Goal: Task Accomplishment & Management: Complete application form

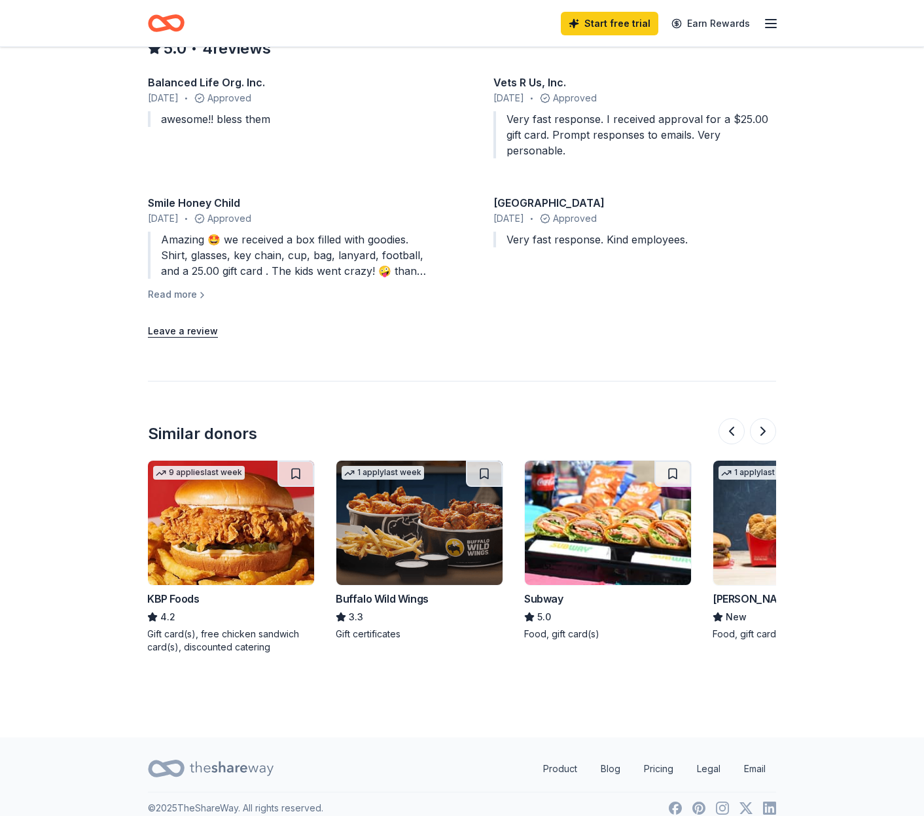
scroll to position [0, 1]
click at [445, 504] on img at bounding box center [419, 523] width 166 height 124
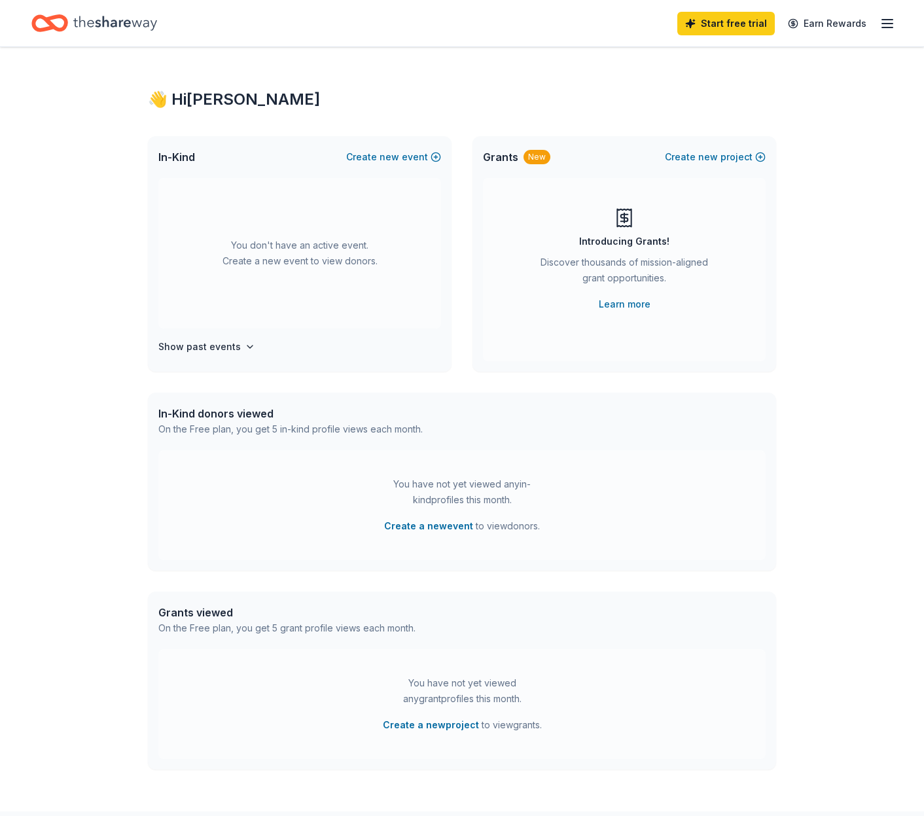
scroll to position [5, 0]
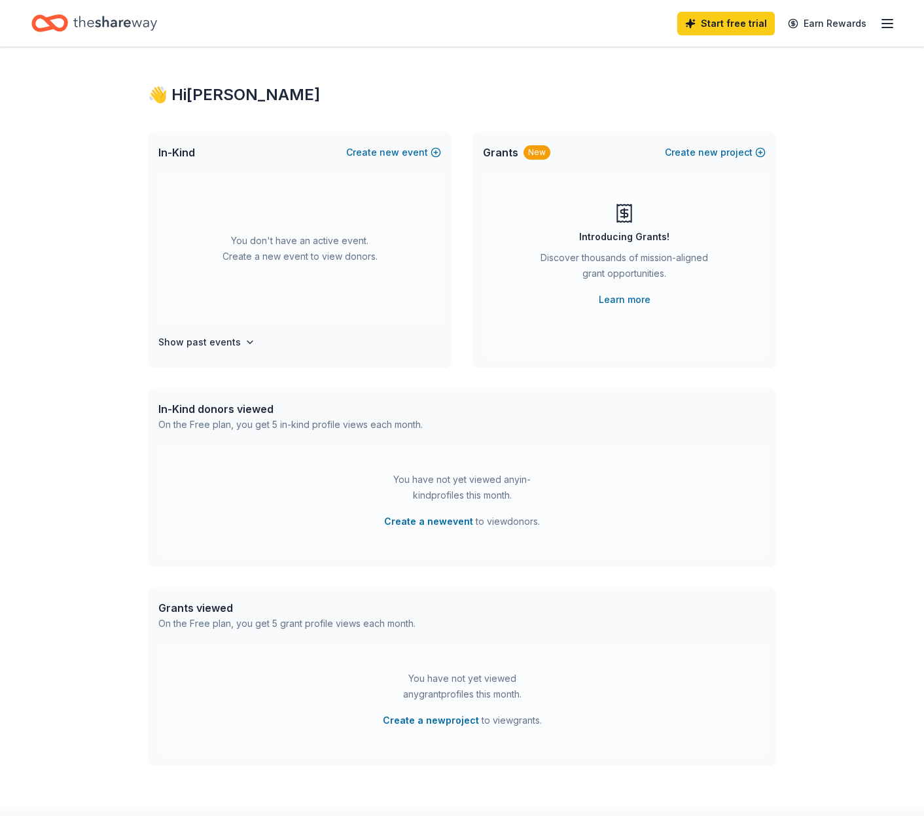
drag, startPoint x: 389, startPoint y: 154, endPoint x: 339, endPoint y: 200, distance: 67.2
click at [339, 200] on div "In-Kind Create new event You don't have an active event. Create a new event to …" at bounding box center [300, 250] width 304 height 236
click at [392, 152] on span "new" at bounding box center [390, 153] width 20 height 16
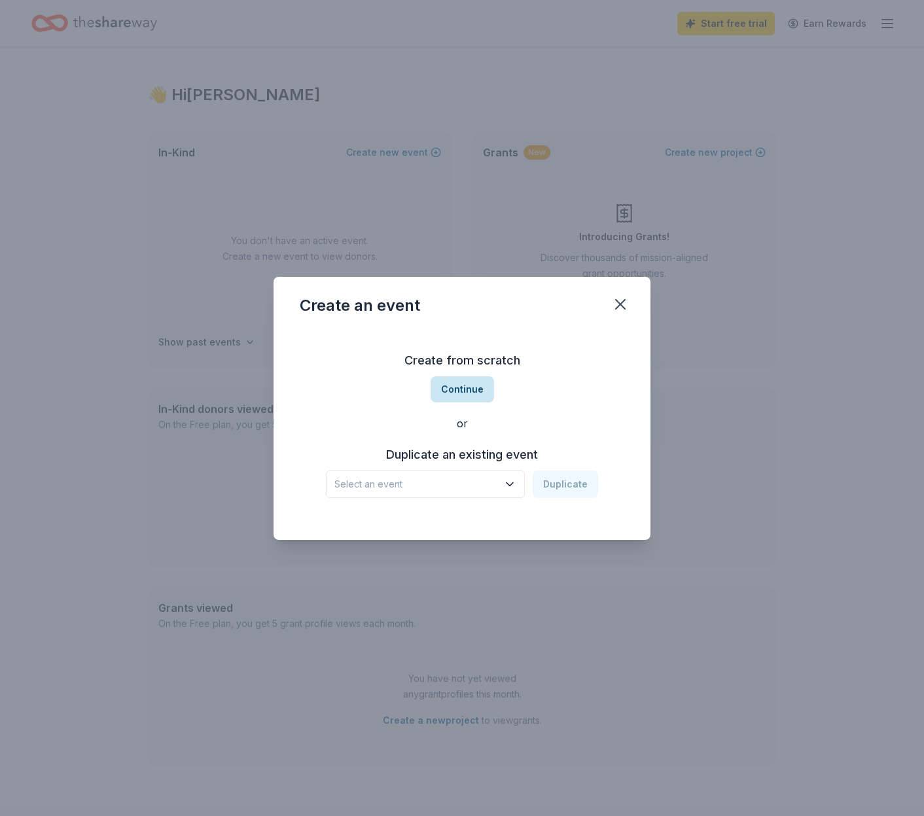
click at [462, 383] on button "Continue" at bounding box center [462, 389] width 63 height 26
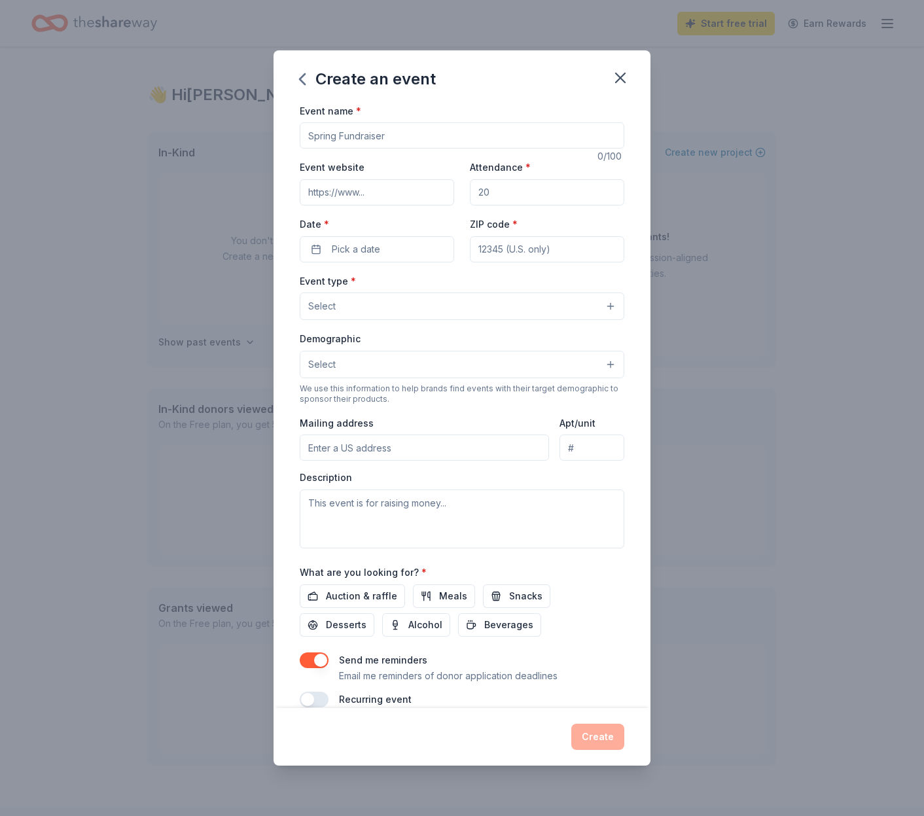
scroll to position [1, 0]
type input "Shattered to Shining Fall Gala"
click at [340, 195] on input "Event website" at bounding box center [377, 192] width 154 height 26
paste input "https://redeemandrestore.org/event/fall-gala/"
type input "https://redeemandrestore.org/event/fall-gala/"
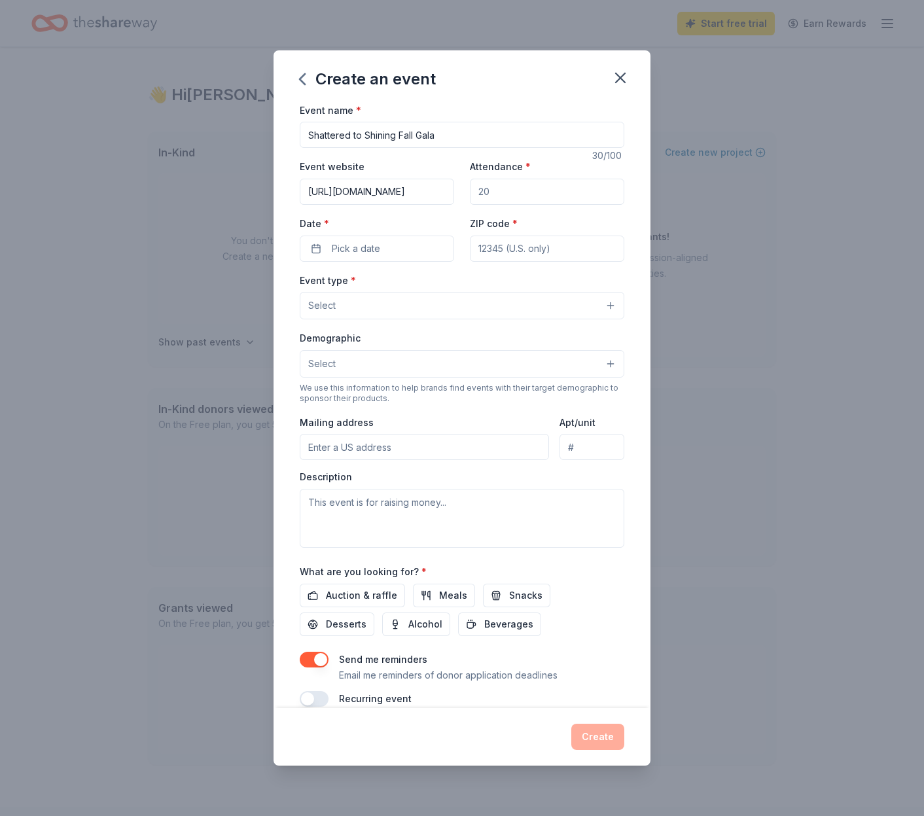
click at [513, 186] on input "Attendance *" at bounding box center [547, 192] width 154 height 26
type input "125"
click at [367, 246] on span "Pick a date" at bounding box center [356, 249] width 48 height 16
click at [441, 280] on button "Go to next month" at bounding box center [447, 282] width 18 height 18
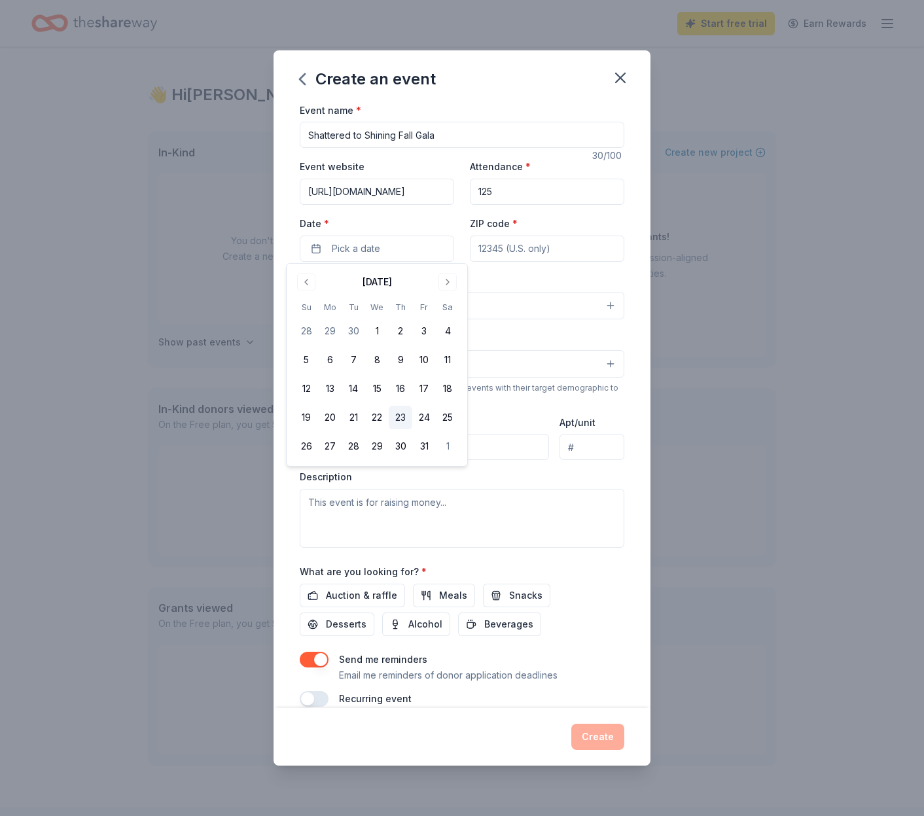
click at [403, 417] on button "23" at bounding box center [401, 418] width 24 height 24
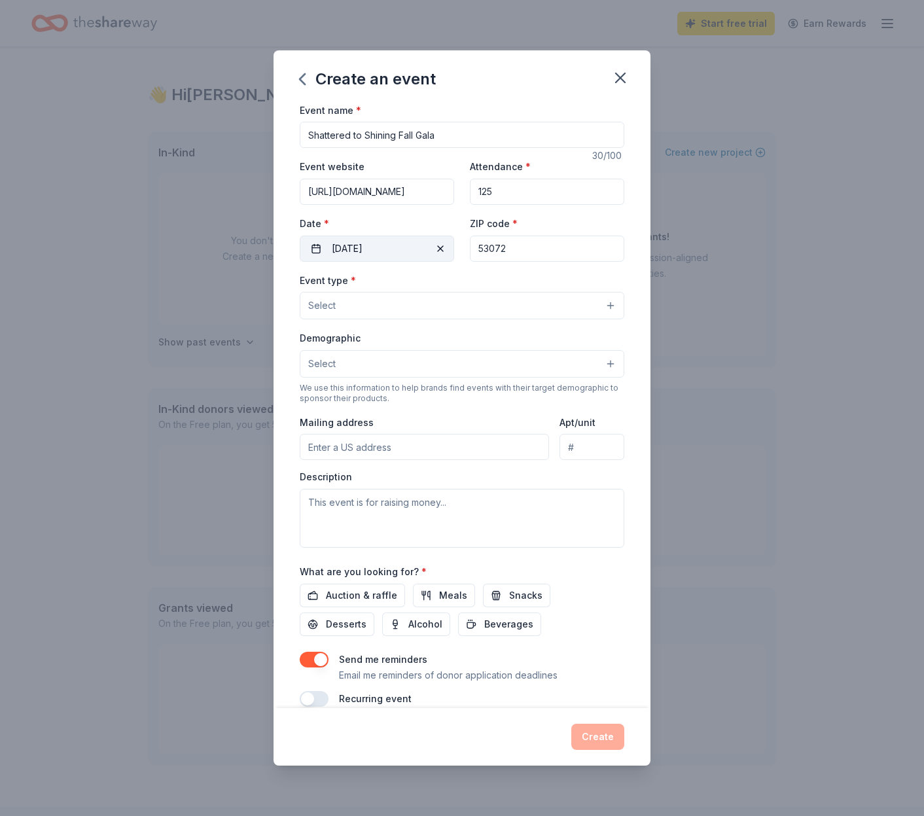
drag, startPoint x: 530, startPoint y: 249, endPoint x: 436, endPoint y: 234, distance: 95.4
click at [436, 235] on div "Event website https://redeemandrestore.org/event/fall-gala/ Attendance * 125 Da…" at bounding box center [462, 209] width 325 height 103
type input "53186"
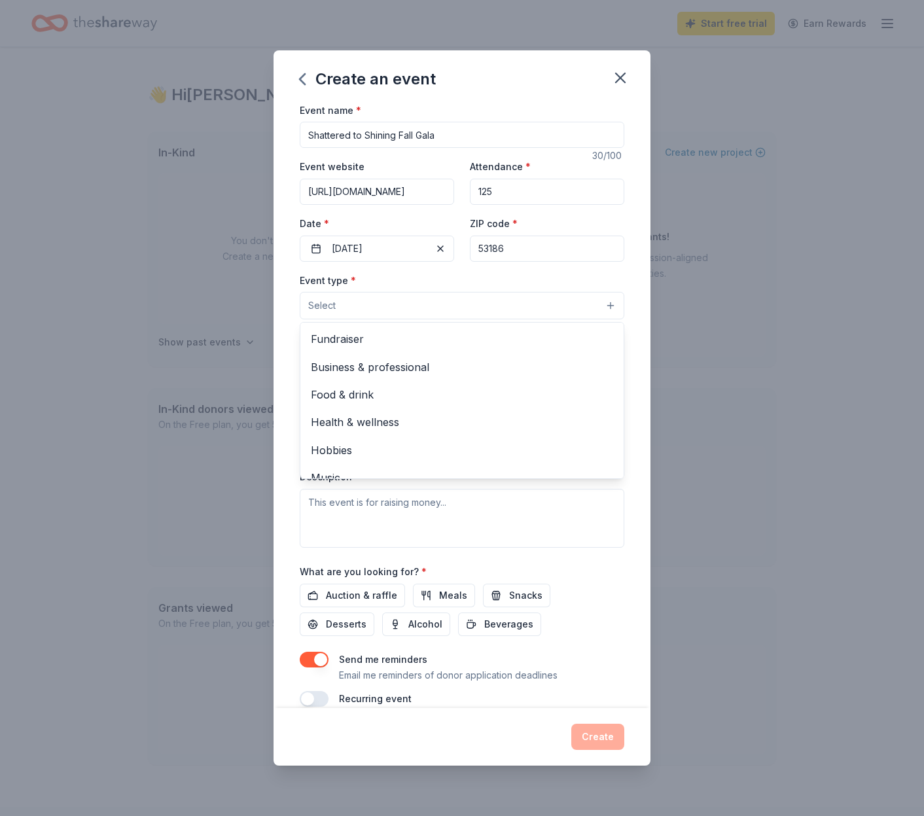
click at [419, 308] on button "Select" at bounding box center [462, 305] width 325 height 27
click at [408, 347] on div "Fundraiser" at bounding box center [461, 338] width 323 height 27
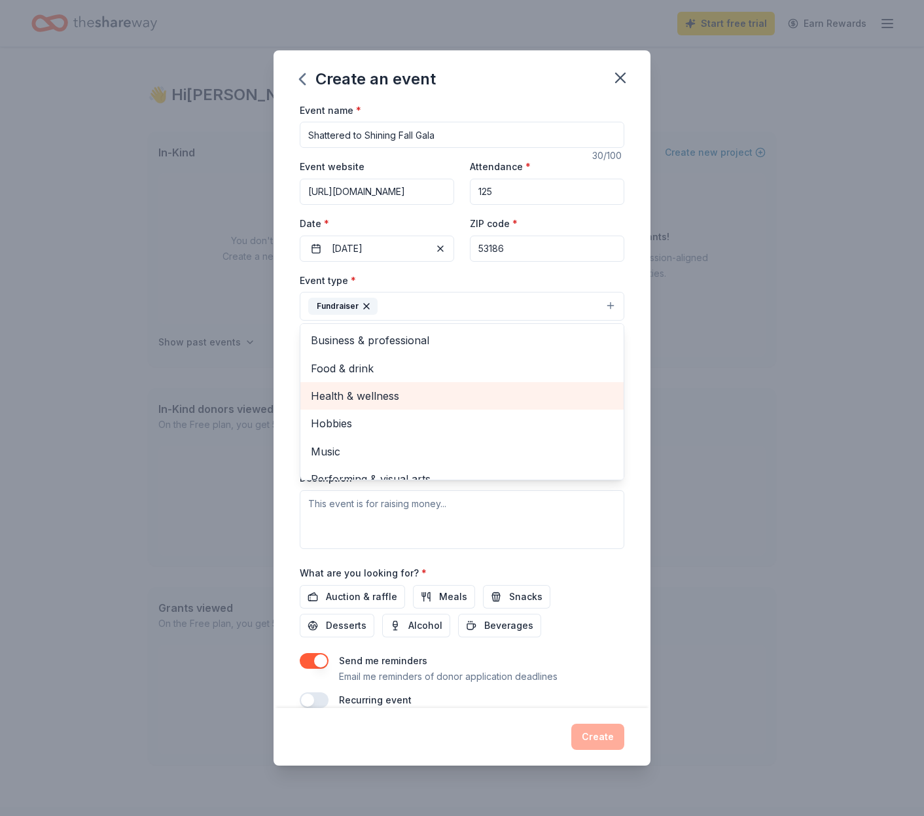
scroll to position [0, 0]
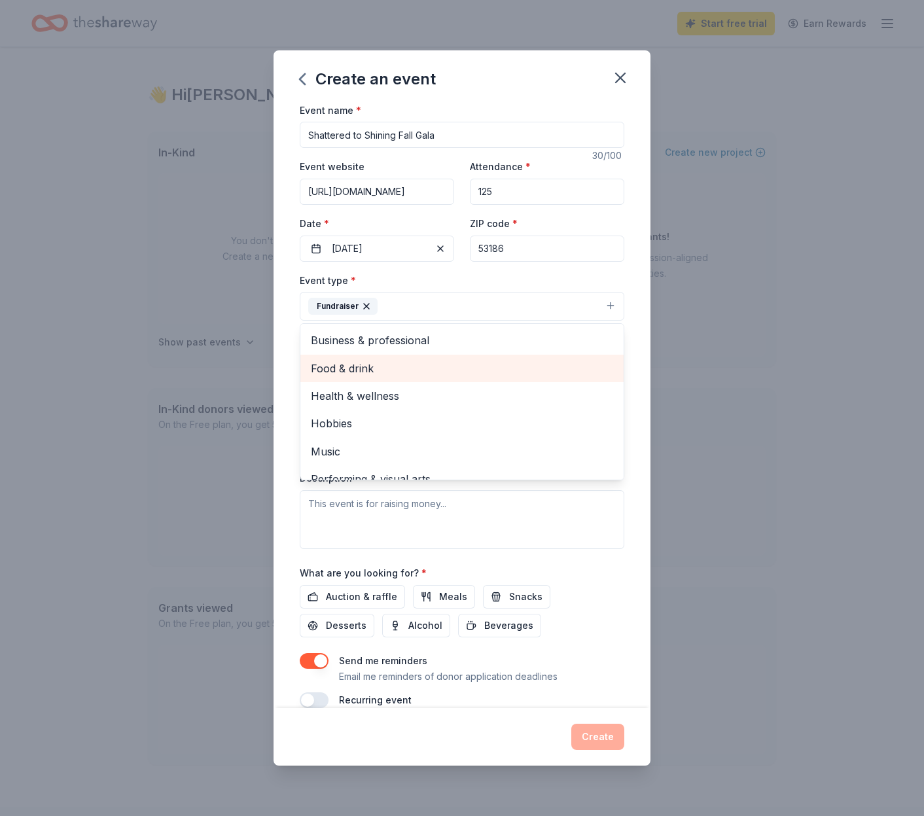
click at [477, 374] on span "Food & drink" at bounding box center [462, 368] width 302 height 17
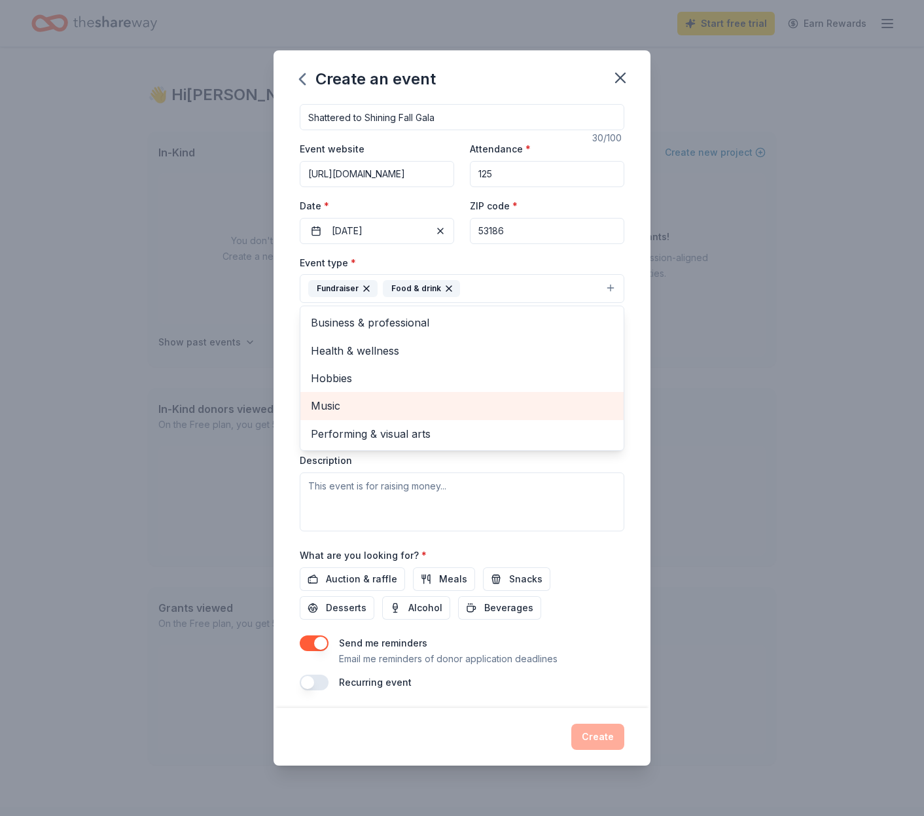
scroll to position [18, 0]
click at [478, 407] on span "Music" at bounding box center [462, 406] width 302 height 17
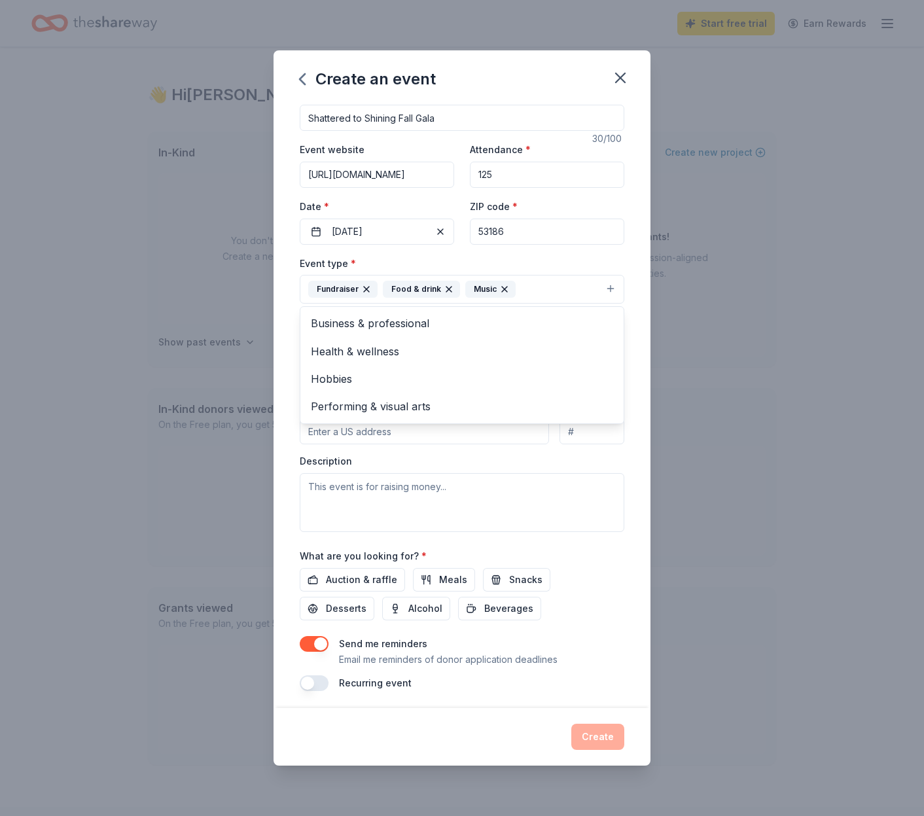
click at [285, 458] on div "Event name * Shattered to Shining Fall Gala 30 /100 Event website https://redee…" at bounding box center [462, 406] width 377 height 606
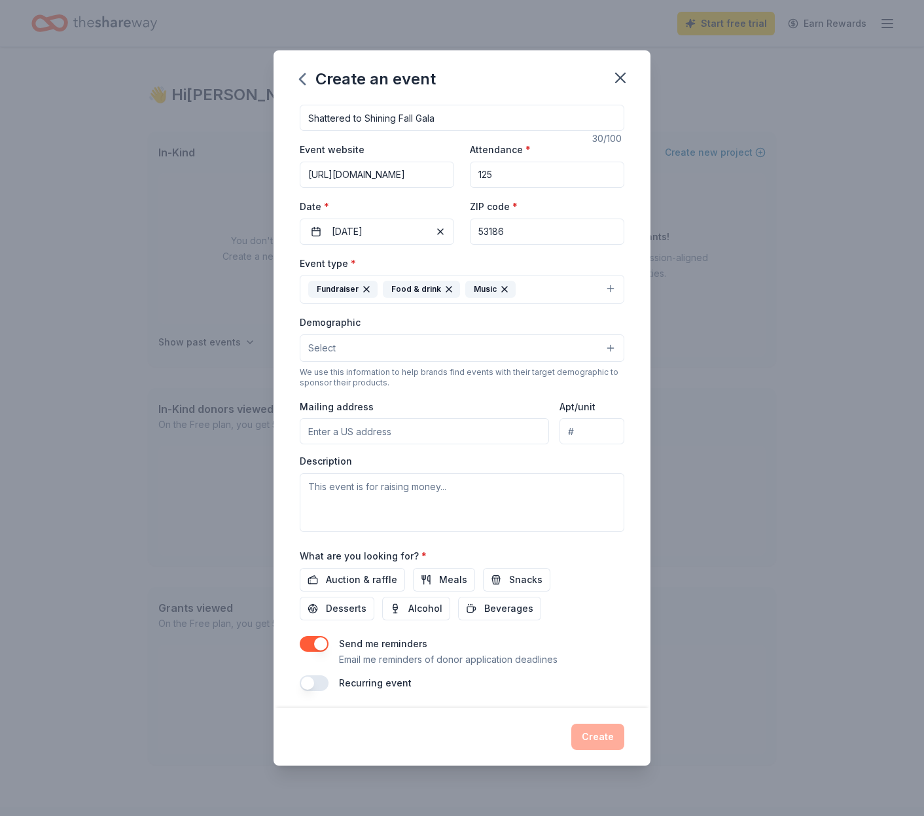
click at [336, 349] on button "Select" at bounding box center [462, 347] width 325 height 27
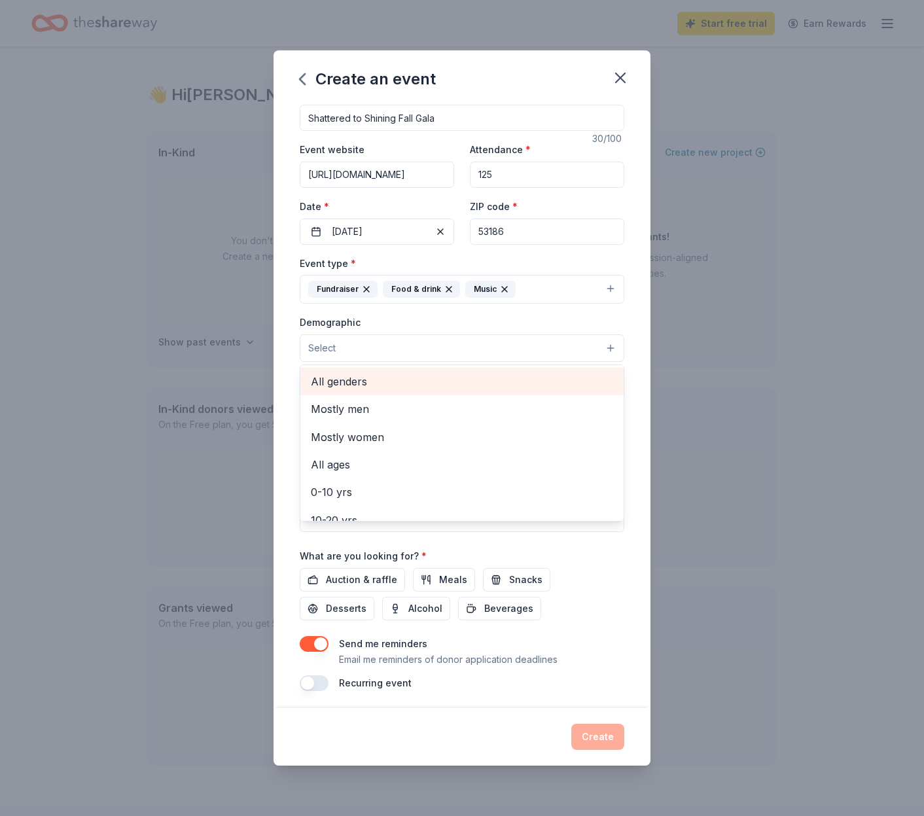
click at [346, 376] on span "All genders" at bounding box center [462, 381] width 302 height 17
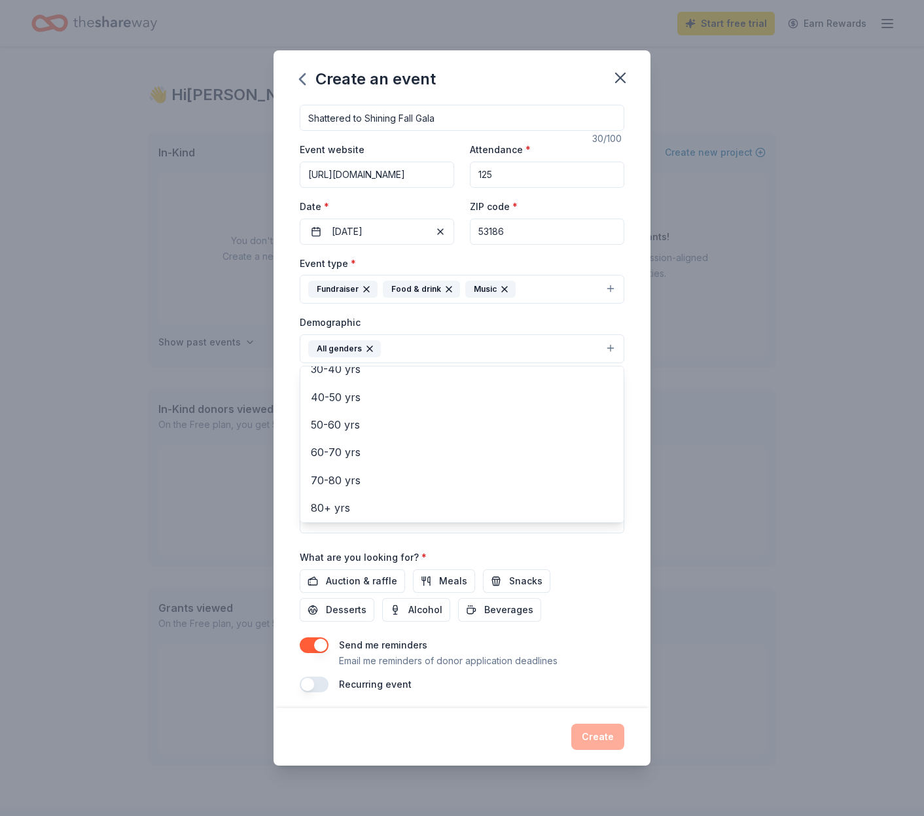
scroll to position [179, 0]
click at [374, 391] on span "40-50 yrs" at bounding box center [462, 397] width 302 height 17
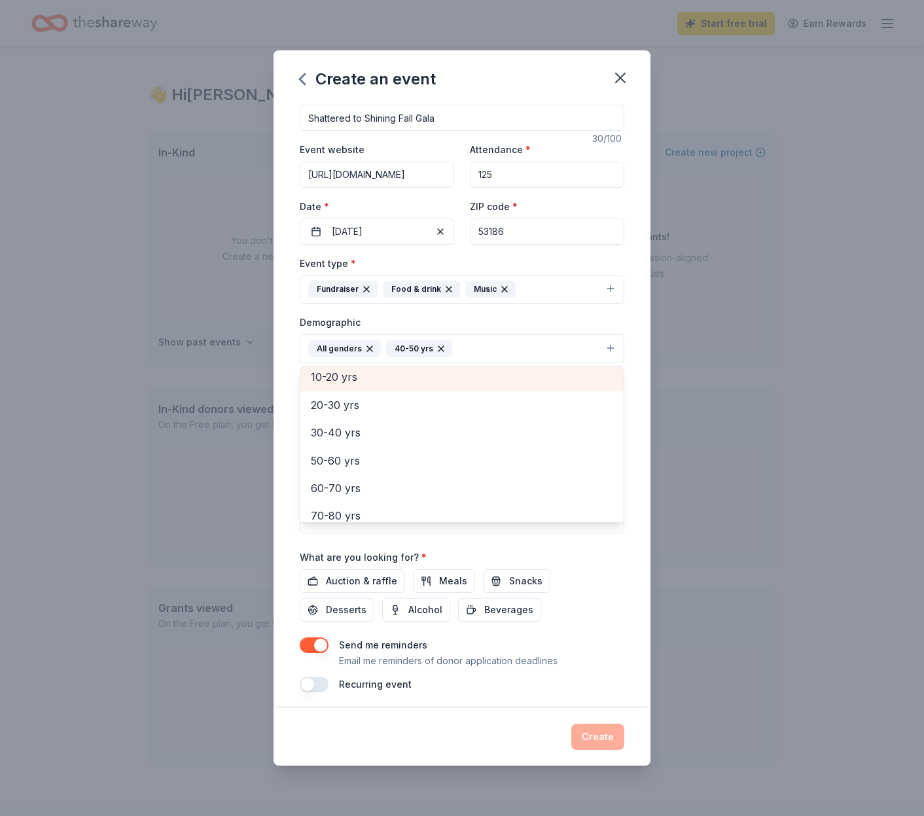
scroll to position [121, 0]
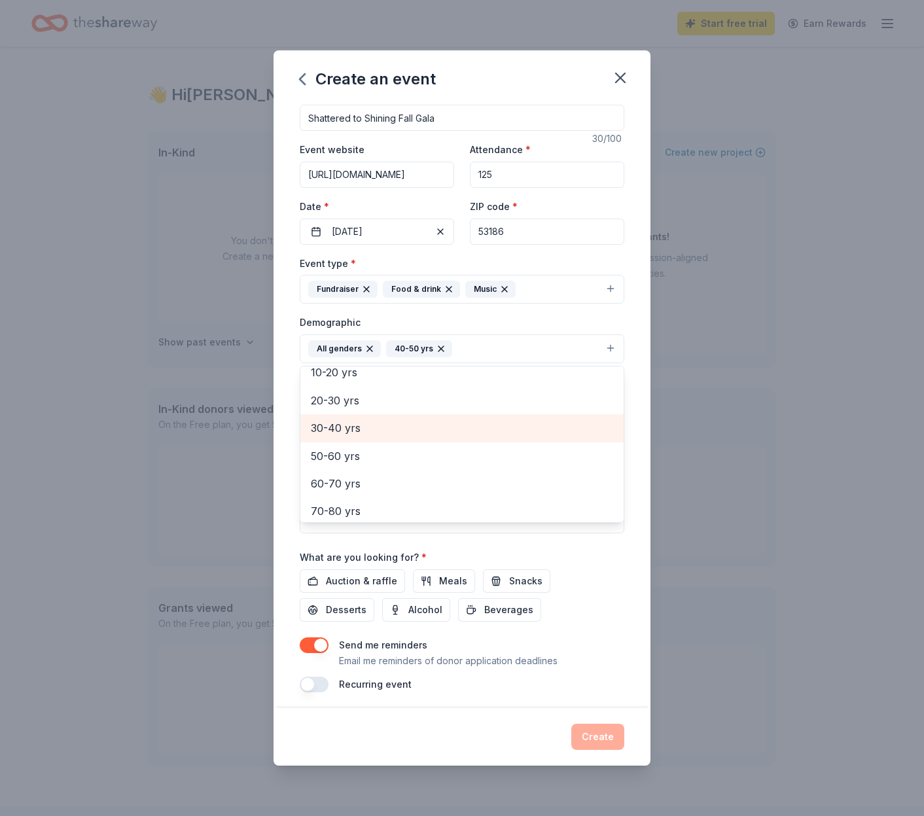
click at [352, 423] on span "30-40 yrs" at bounding box center [462, 427] width 302 height 17
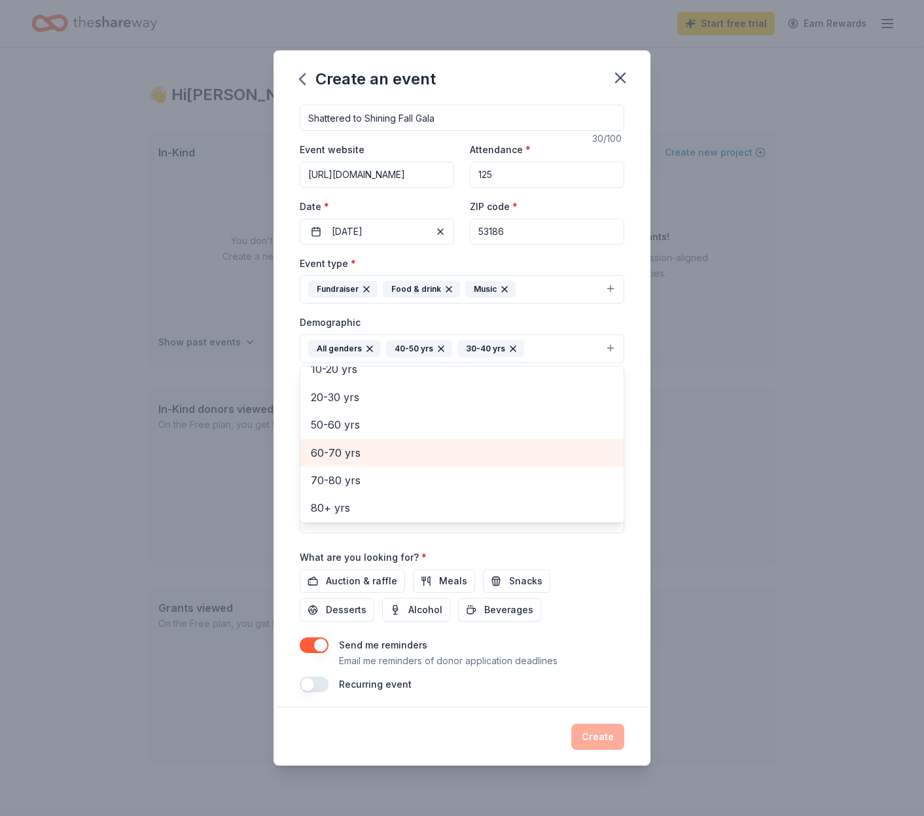
click at [355, 445] on span "60-70 yrs" at bounding box center [462, 452] width 302 height 17
click at [634, 319] on div "Event name * Shattered to Shining Fall Gala 30 /100 Event website https://redee…" at bounding box center [462, 406] width 377 height 606
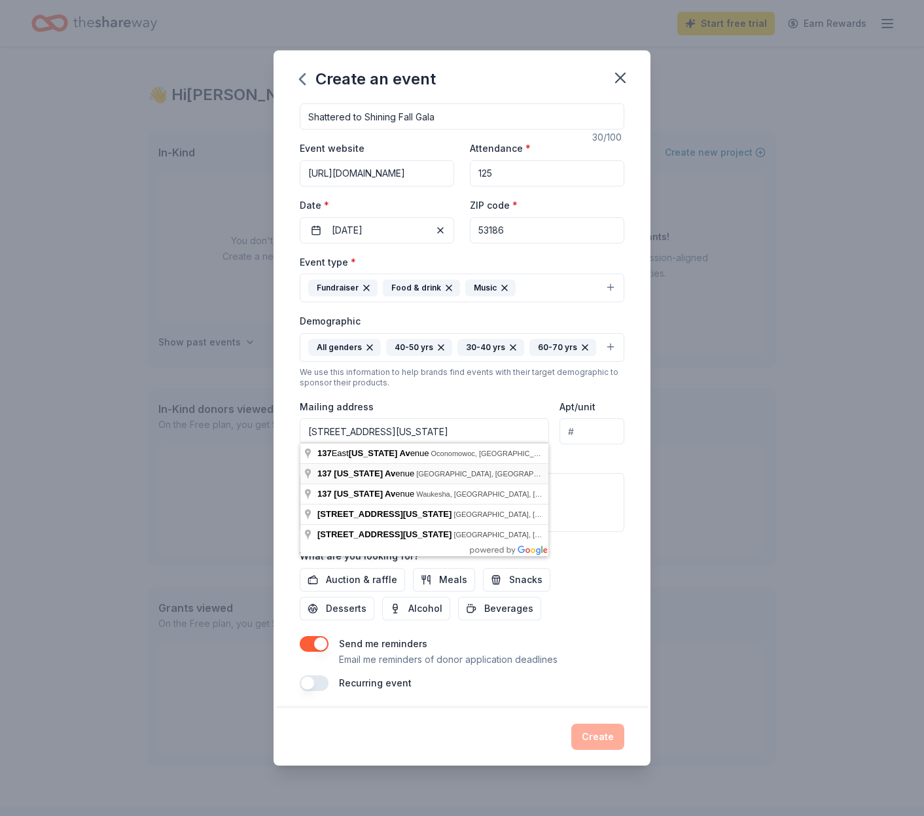
scroll to position [0, 0]
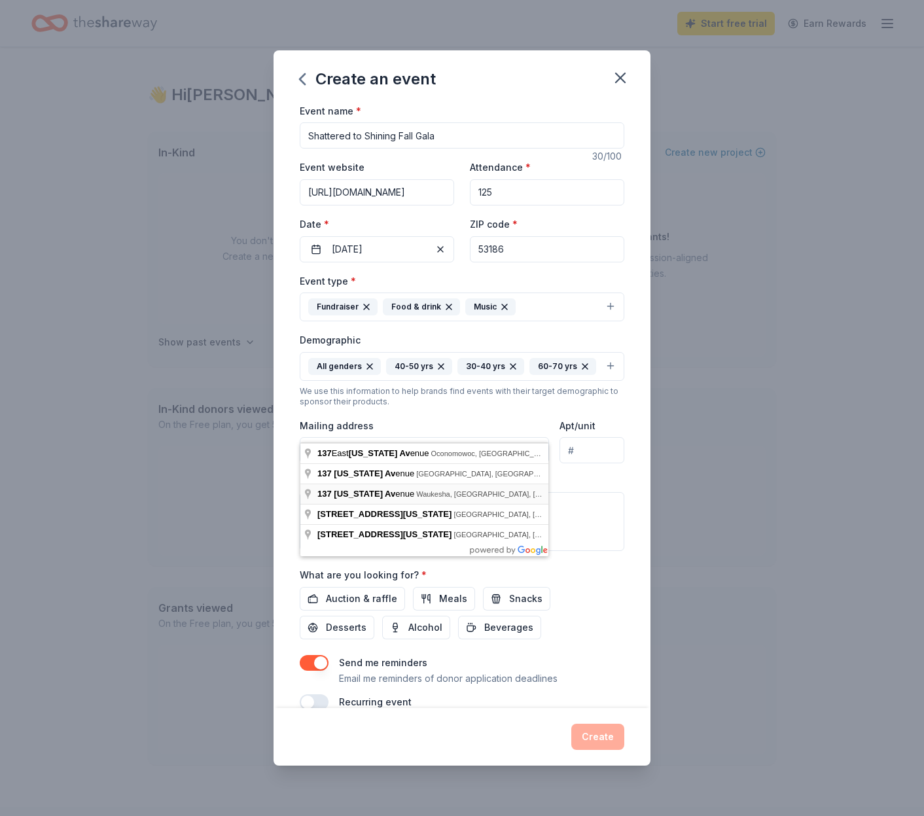
type input "137 Wisconsin Avenue, Waukesha, WI, 53186"
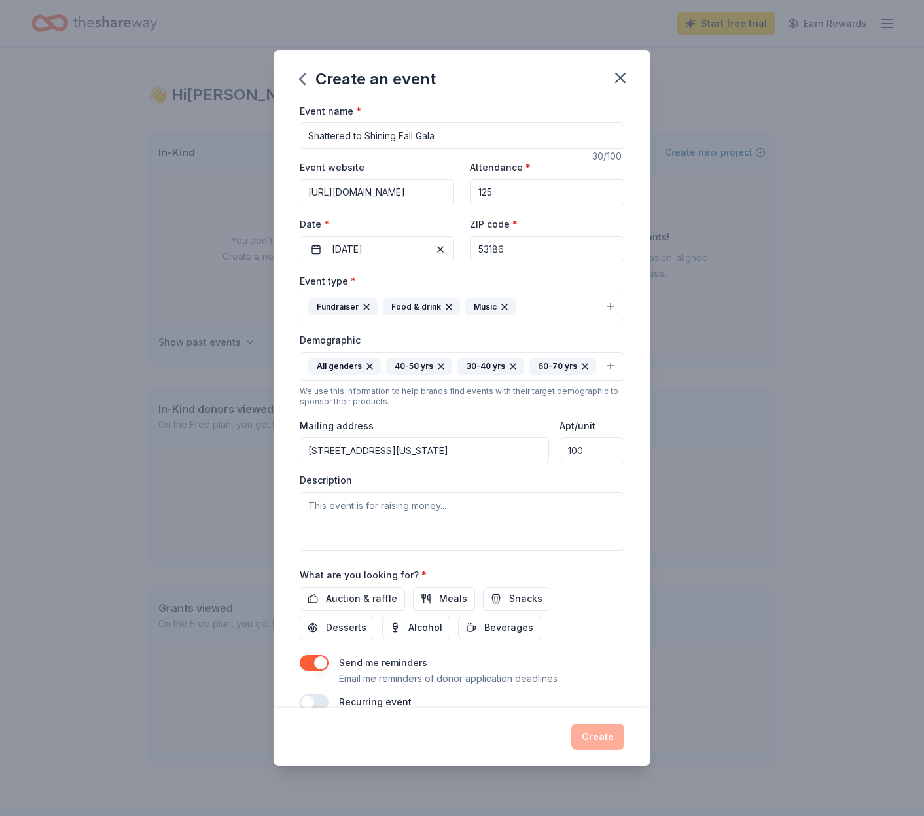
type input "100"
click at [421, 503] on textarea at bounding box center [462, 521] width 325 height 59
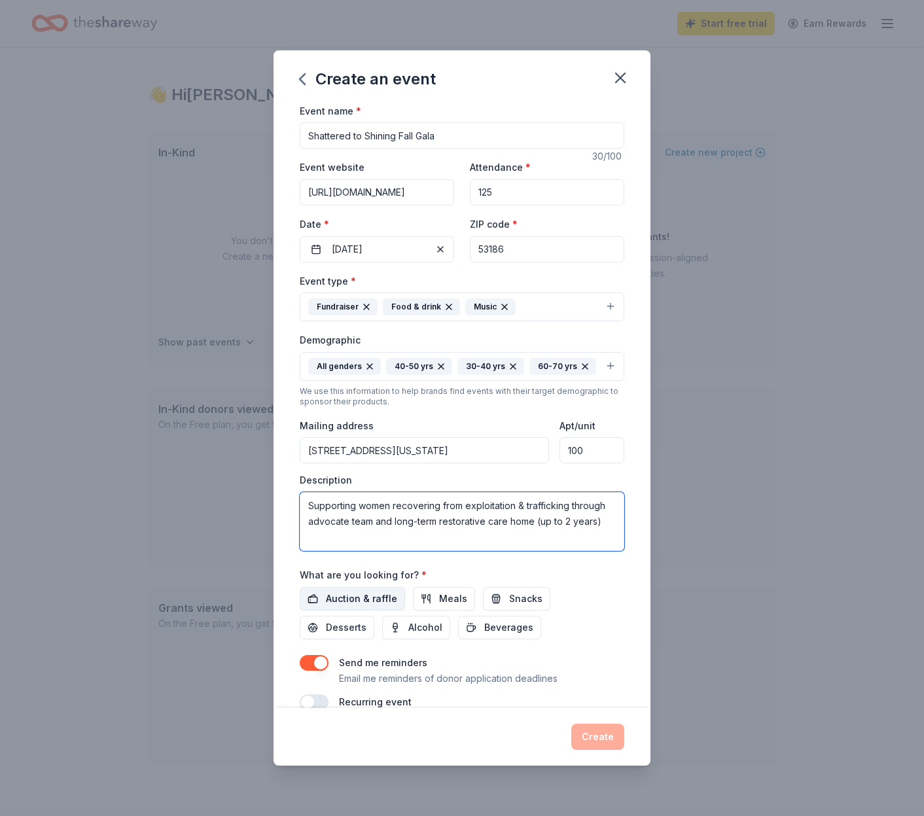
scroll to position [19, 0]
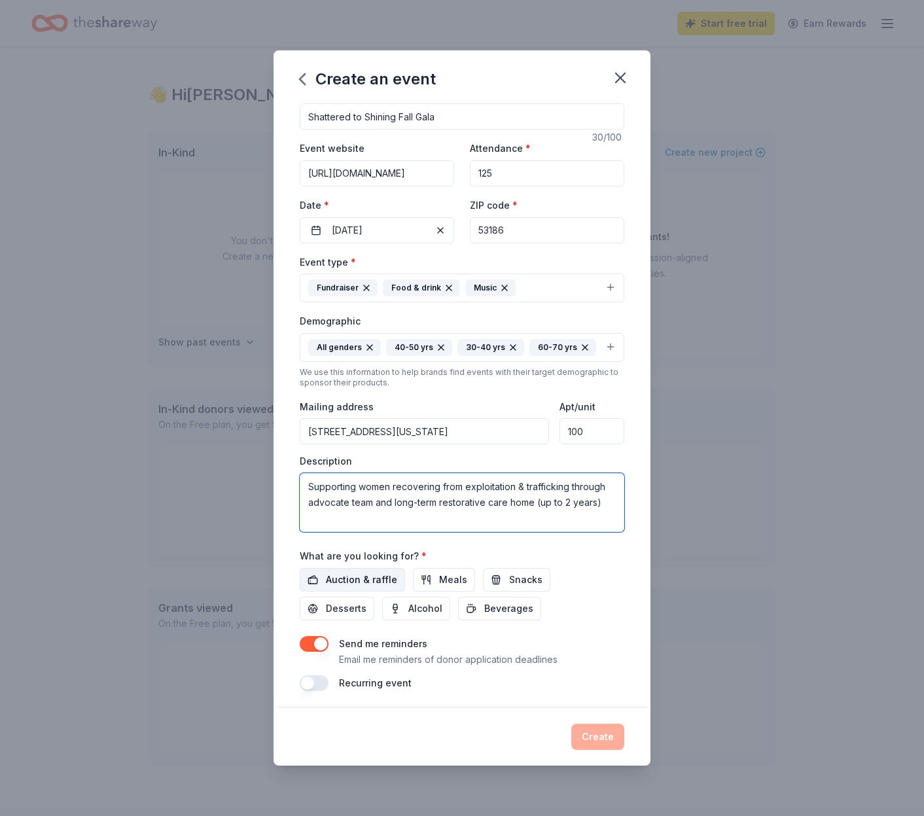
type textarea "Supporting women recovering from exploitation & trafficking through advocate te…"
click at [372, 581] on span "Auction & raffle" at bounding box center [361, 580] width 71 height 16
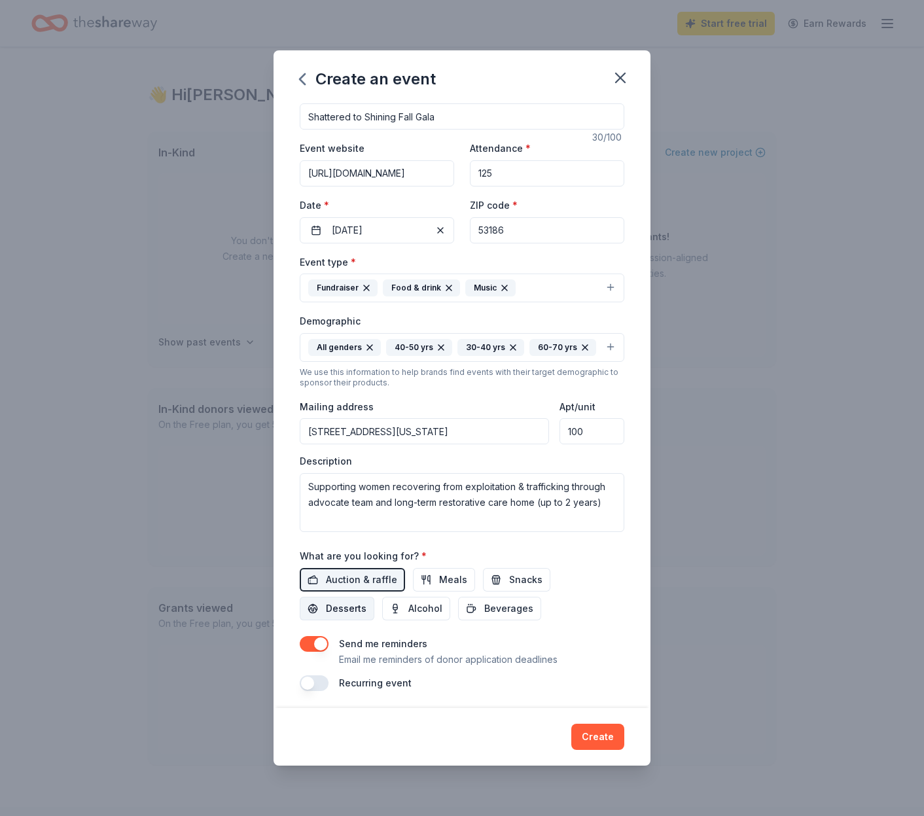
click at [366, 601] on span "Desserts" at bounding box center [346, 609] width 41 height 16
click at [523, 582] on span "Snacks" at bounding box center [525, 580] width 33 height 16
click at [366, 601] on span "Desserts" at bounding box center [346, 609] width 41 height 16
drag, startPoint x: 578, startPoint y: 573, endPoint x: 549, endPoint y: 583, distance: 30.4
click at [366, 601] on span "Desserts" at bounding box center [346, 609] width 41 height 16
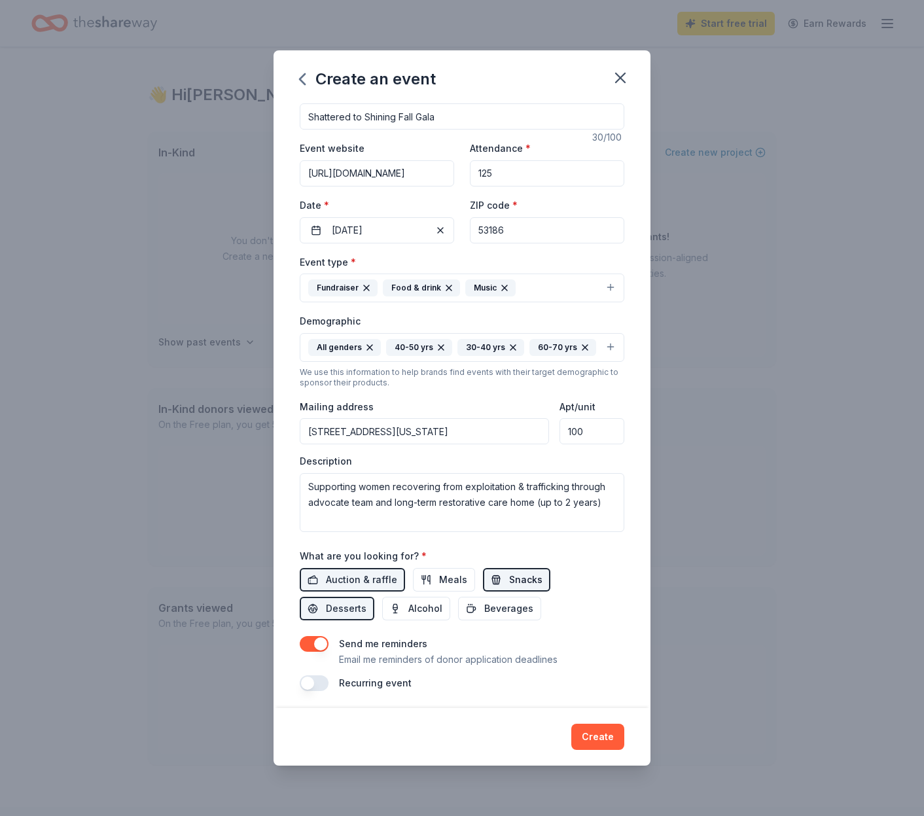
click at [513, 583] on span "Snacks" at bounding box center [525, 580] width 33 height 16
click at [408, 611] on span "Alcohol" at bounding box center [425, 609] width 34 height 16
click at [441, 577] on span "Meals" at bounding box center [453, 580] width 28 height 16
click at [609, 737] on button "Create" at bounding box center [597, 737] width 53 height 26
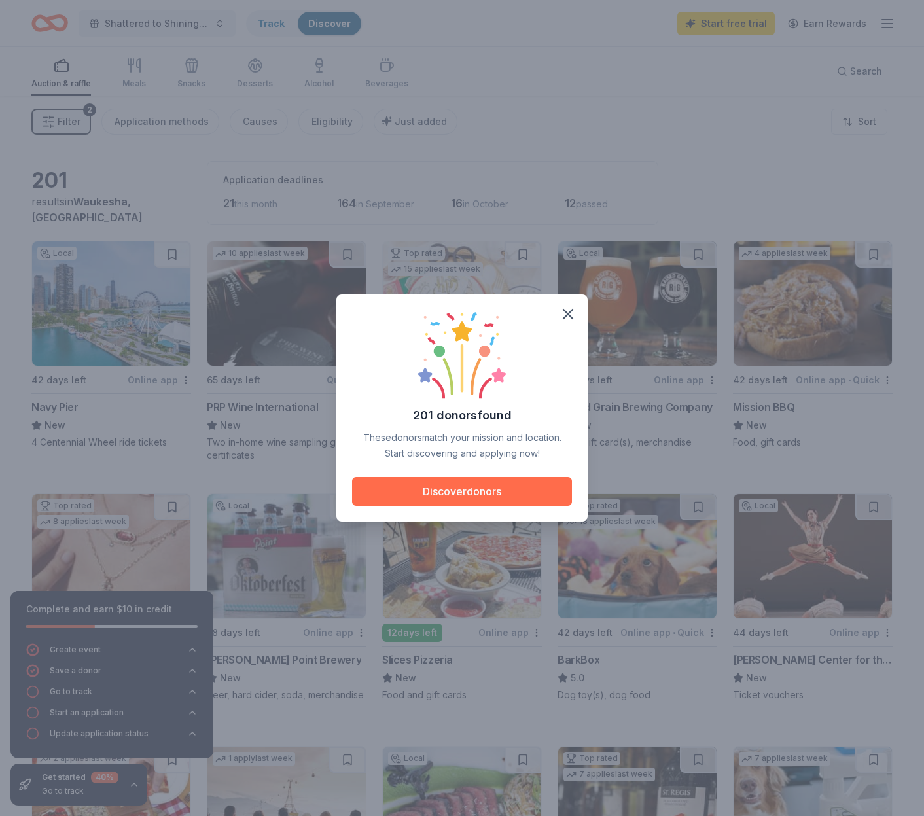
click at [462, 484] on button "Discover donors" at bounding box center [462, 491] width 220 height 29
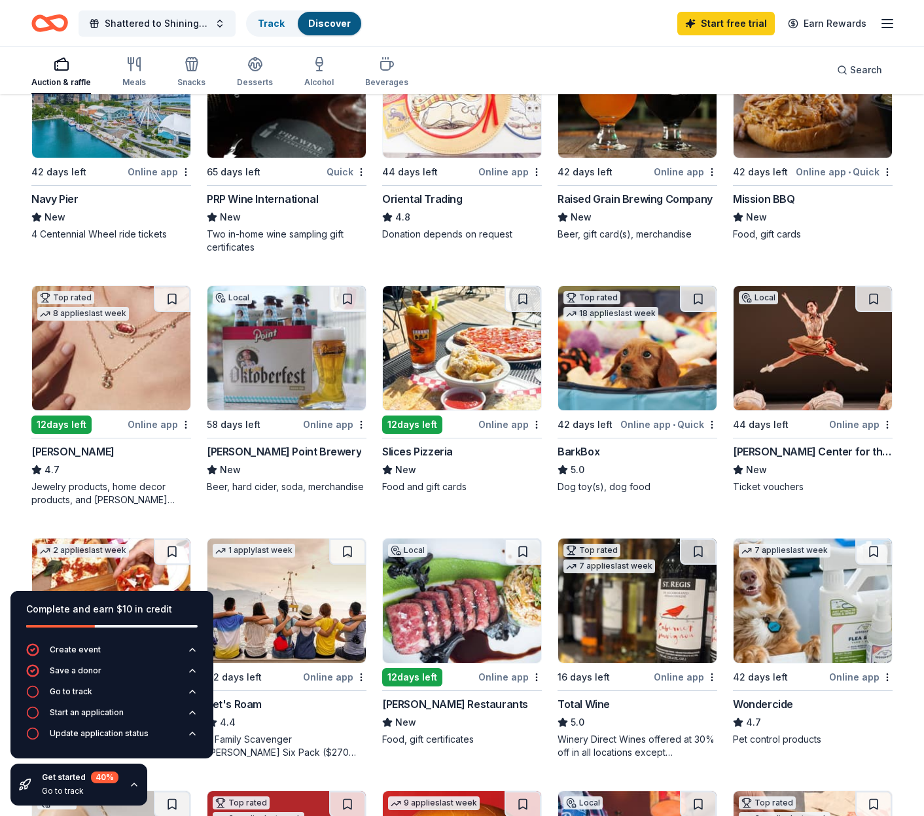
scroll to position [213, 0]
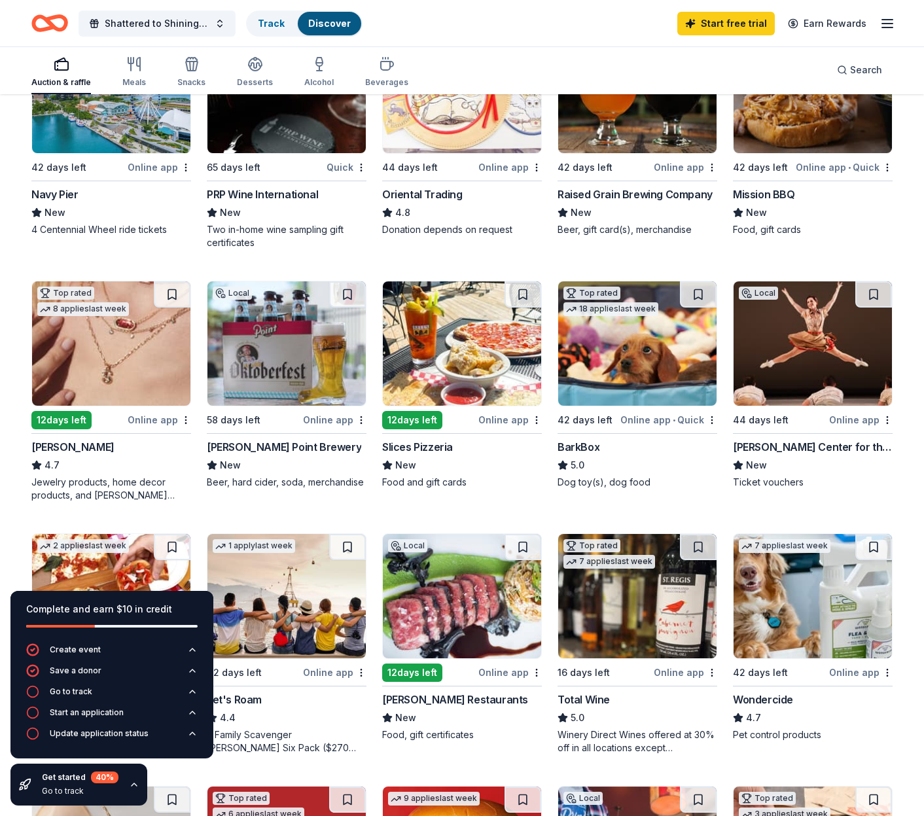
click at [143, 388] on img at bounding box center [111, 343] width 158 height 124
click at [804, 370] on img at bounding box center [813, 343] width 158 height 124
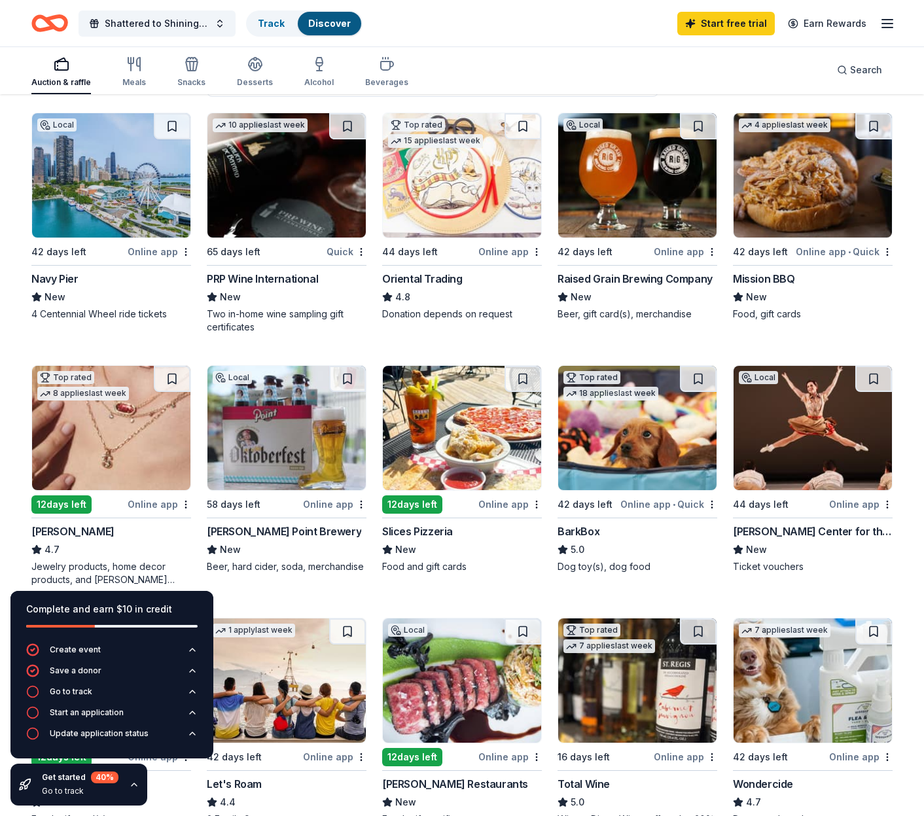
scroll to position [129, 0]
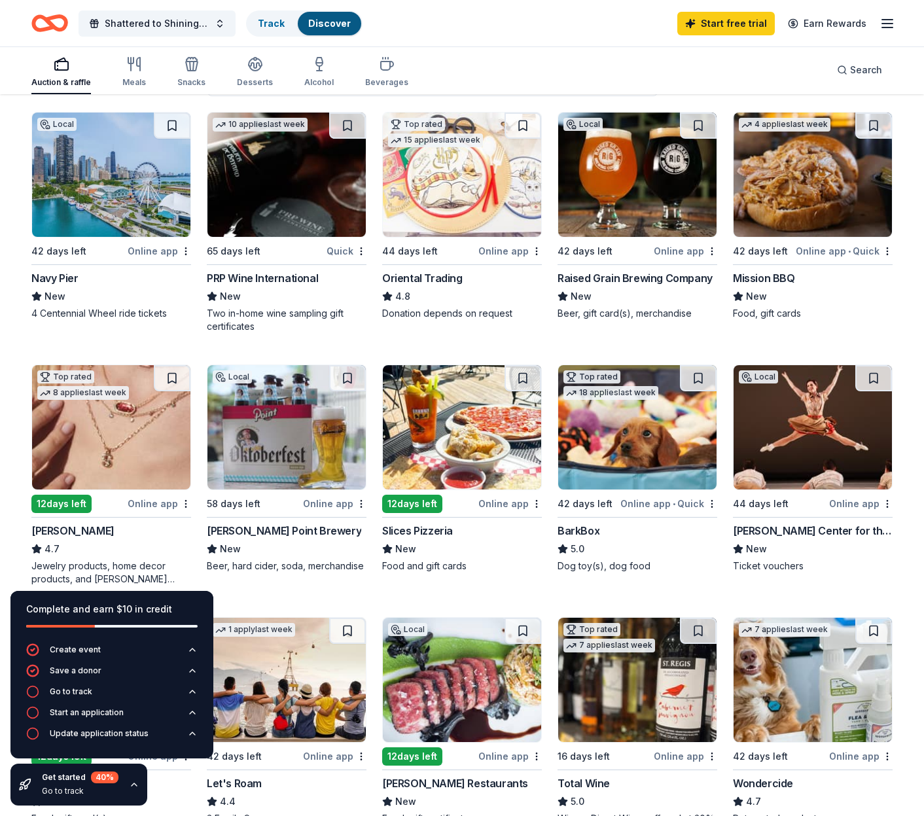
click at [645, 189] on img at bounding box center [637, 175] width 158 height 124
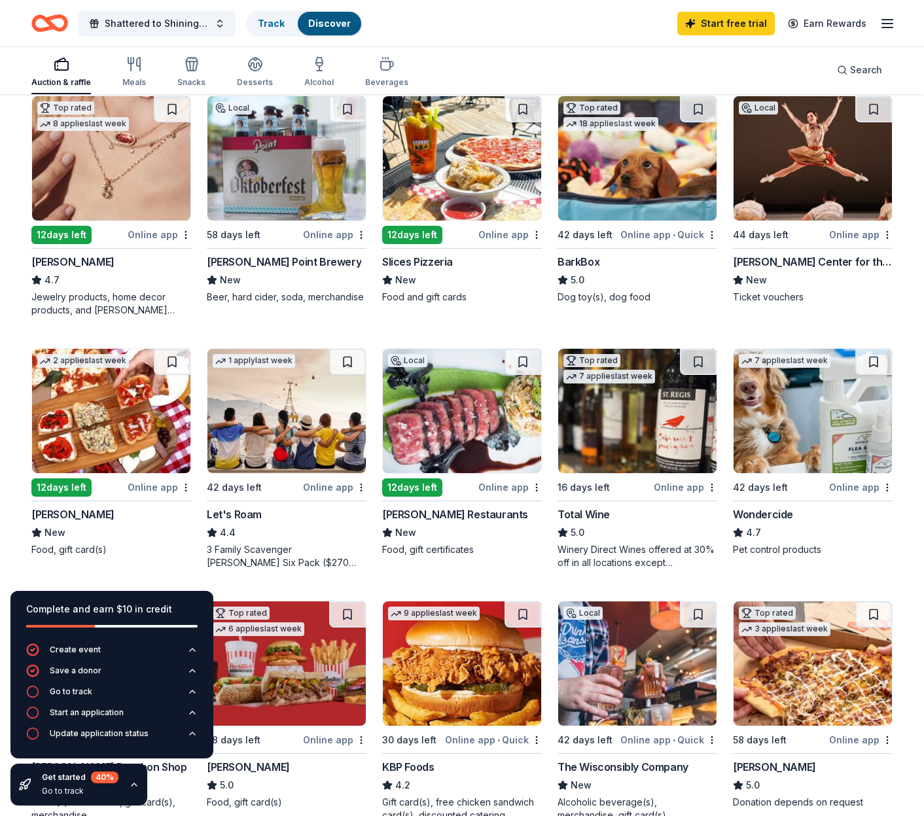
scroll to position [401, 0]
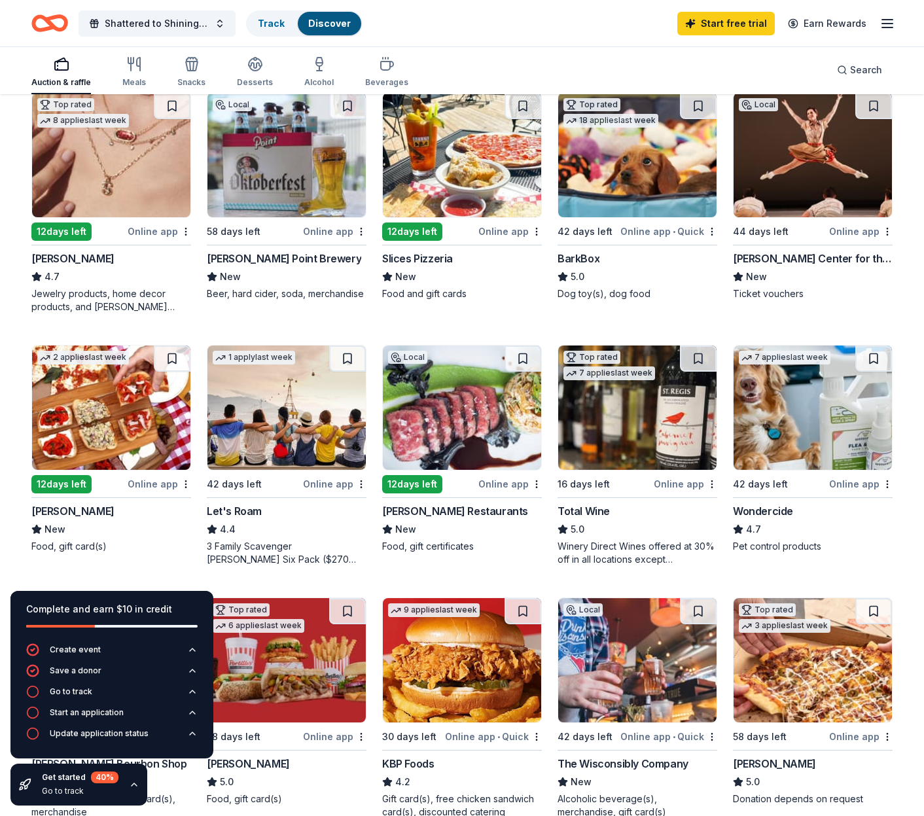
click at [498, 407] on img at bounding box center [462, 408] width 158 height 124
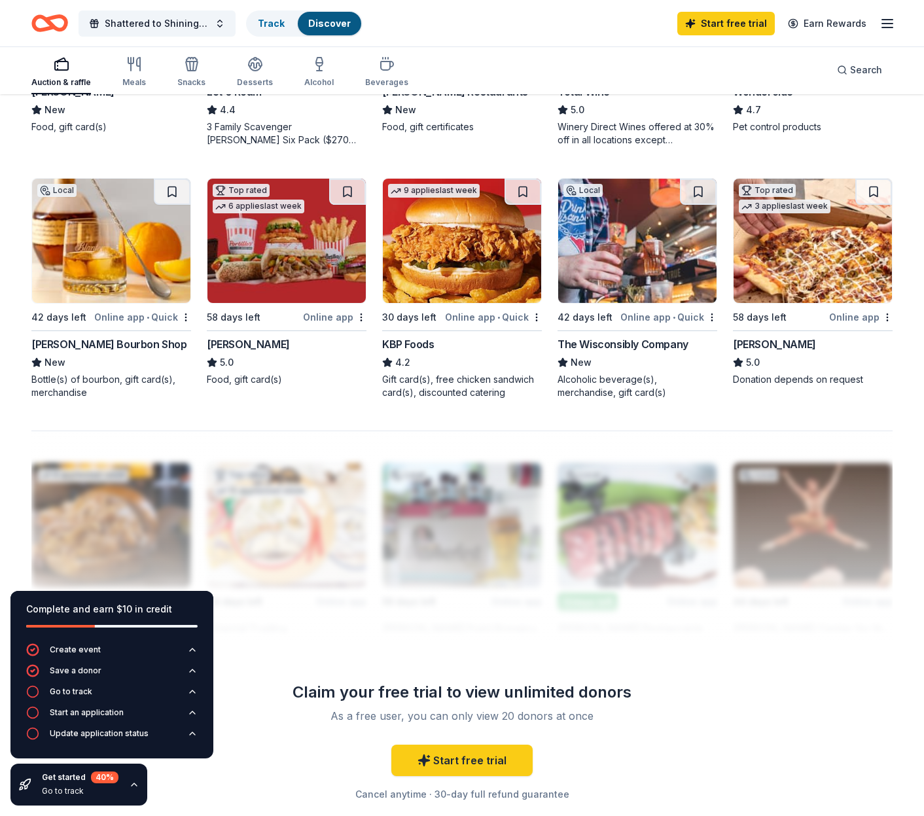
scroll to position [835, 0]
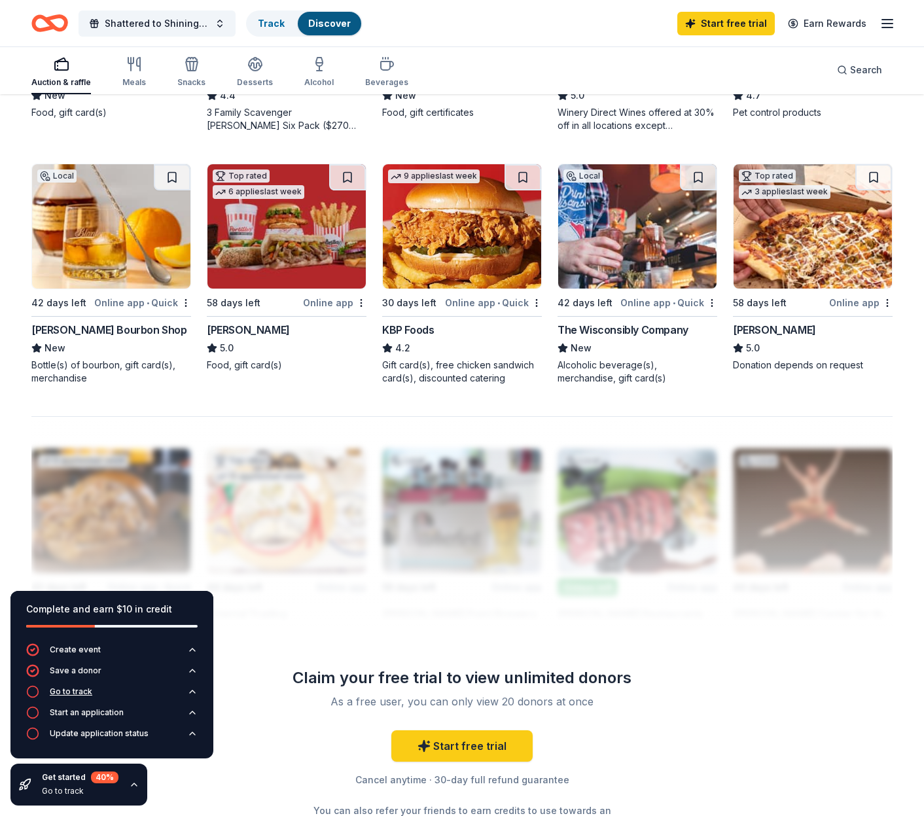
click at [68, 694] on div "Go to track" at bounding box center [71, 691] width 43 height 10
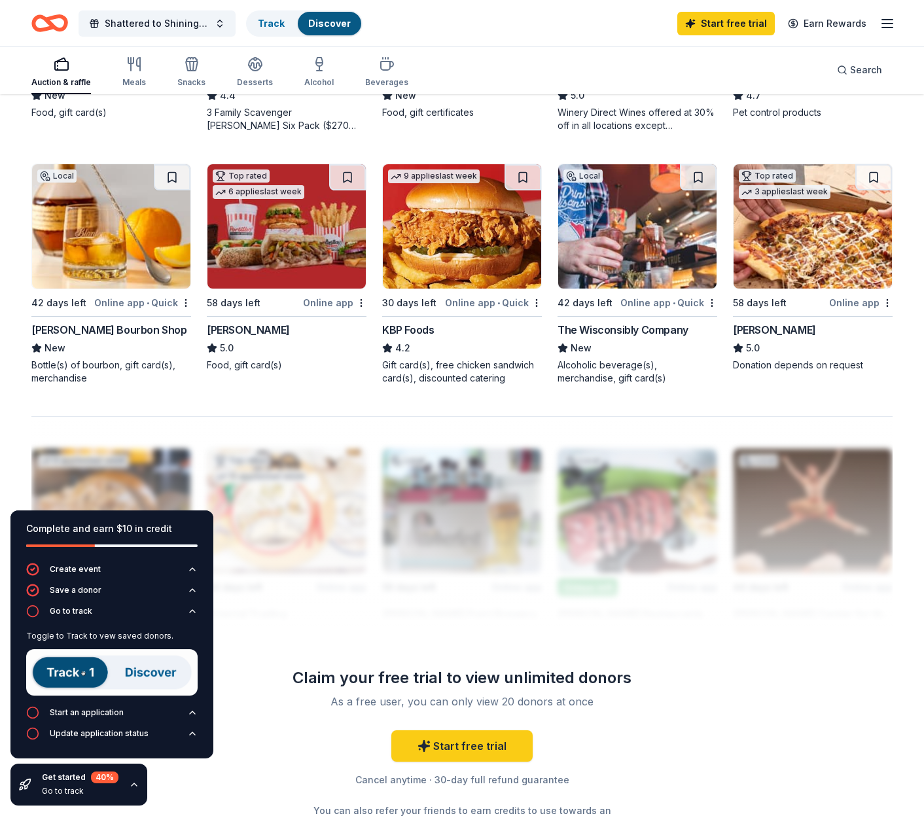
click at [146, 670] on img at bounding box center [111, 672] width 171 height 46
click at [63, 686] on img at bounding box center [111, 672] width 171 height 46
click at [68, 682] on img at bounding box center [111, 672] width 171 height 46
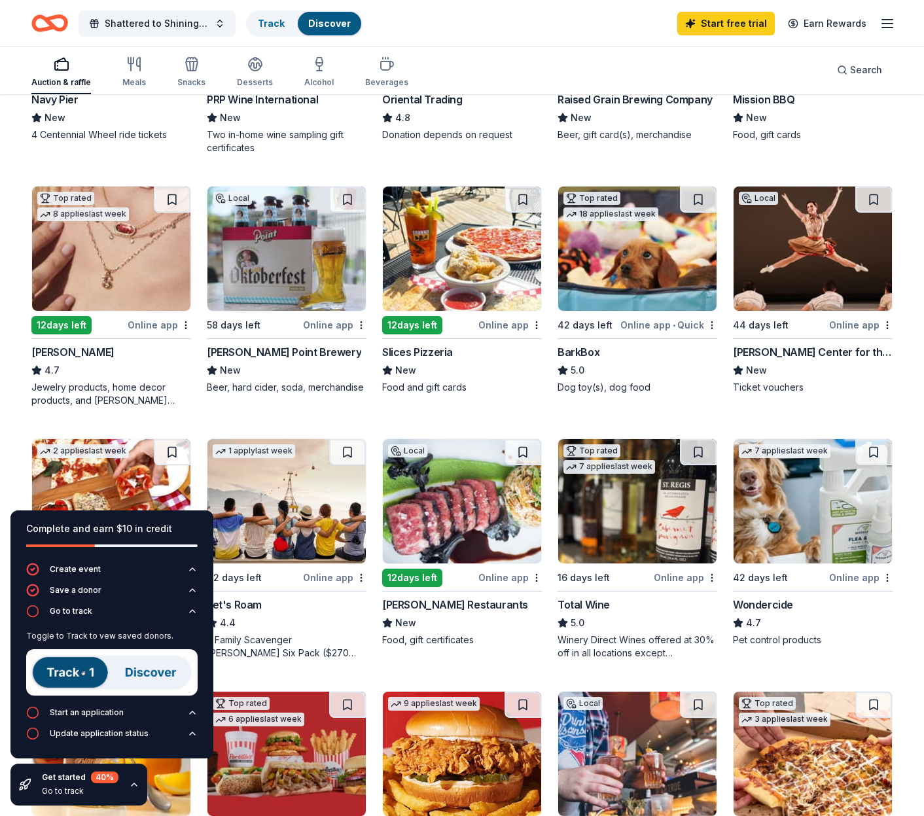
scroll to position [275, 0]
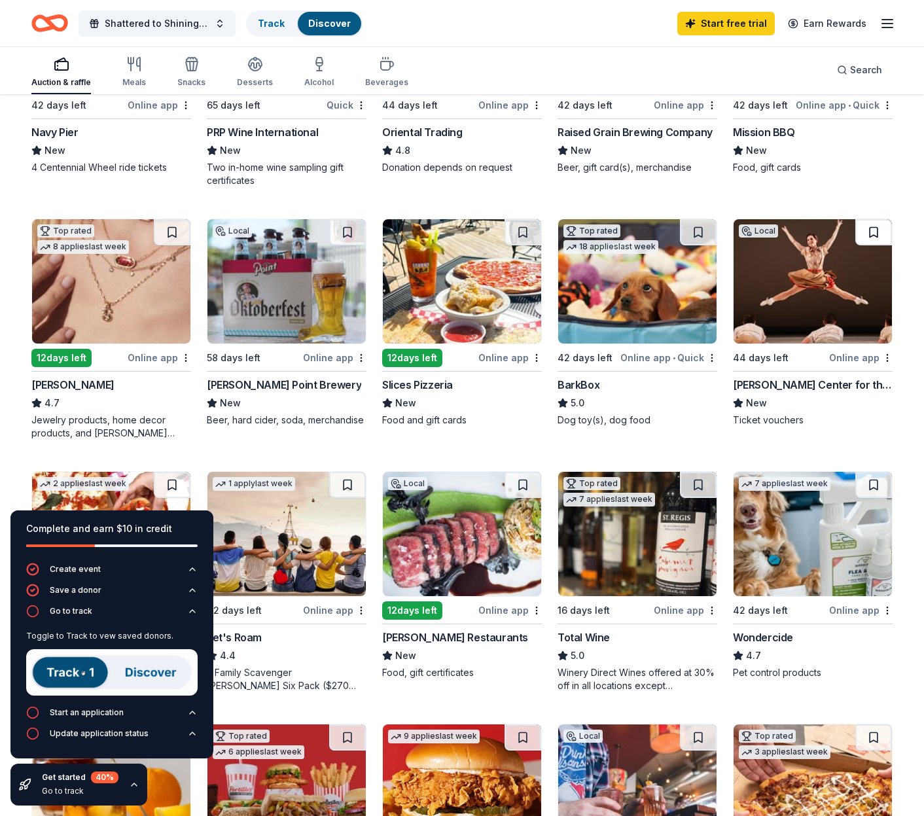
click at [870, 232] on button at bounding box center [873, 232] width 37 height 26
click at [166, 237] on button at bounding box center [172, 232] width 37 height 26
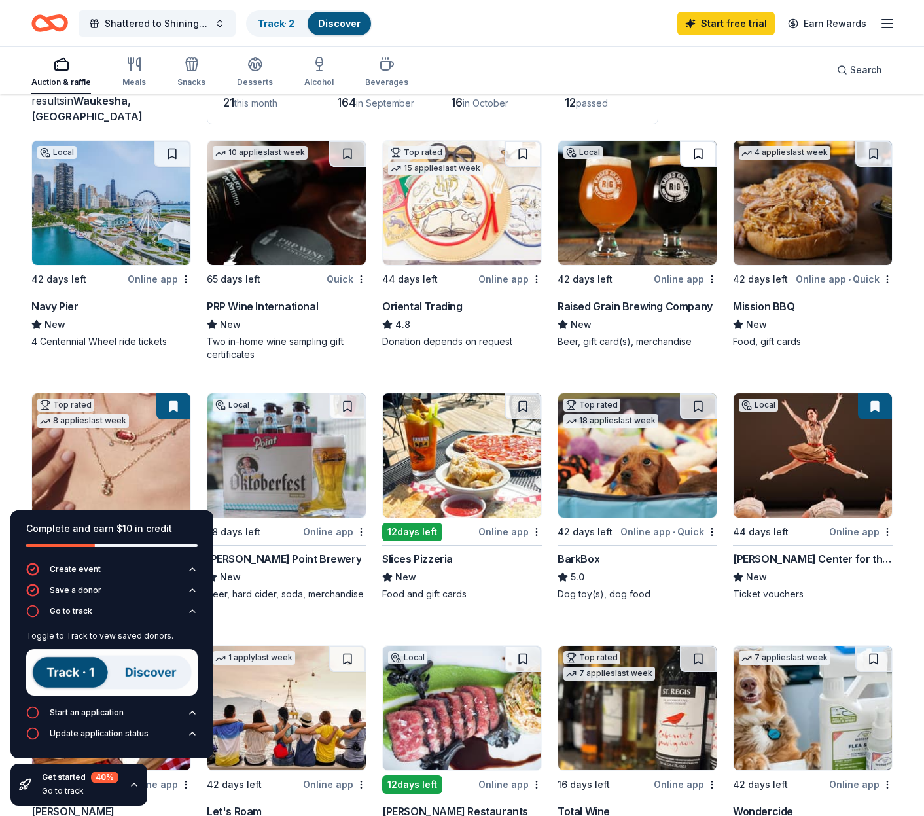
scroll to position [100, 0]
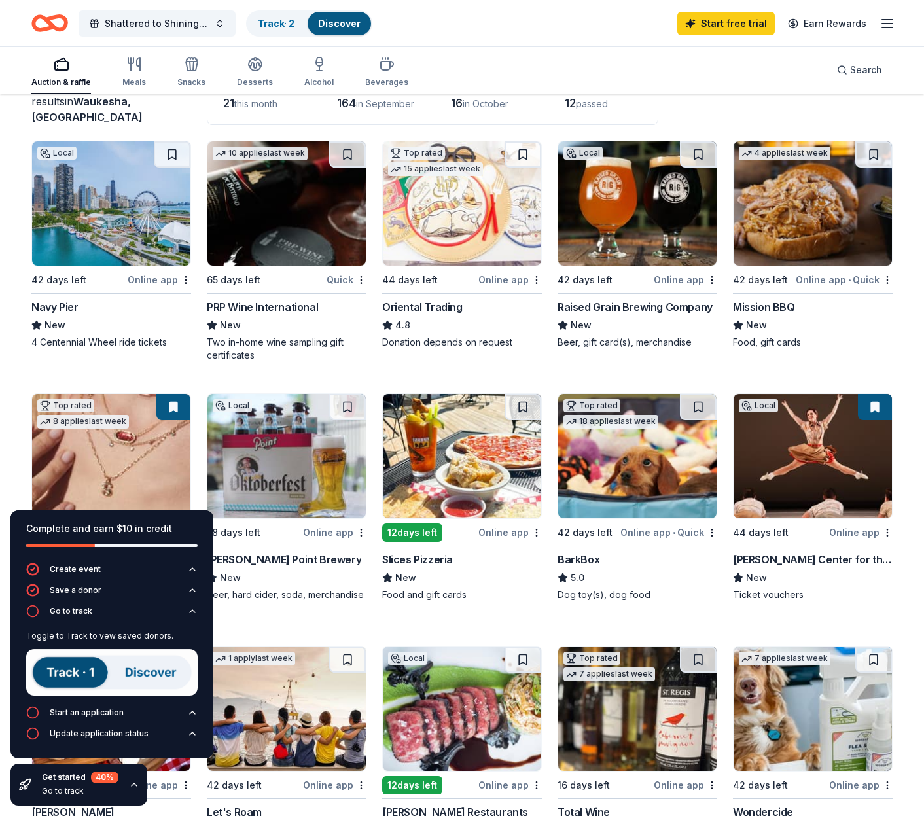
click at [695, 161] on button at bounding box center [698, 154] width 37 height 26
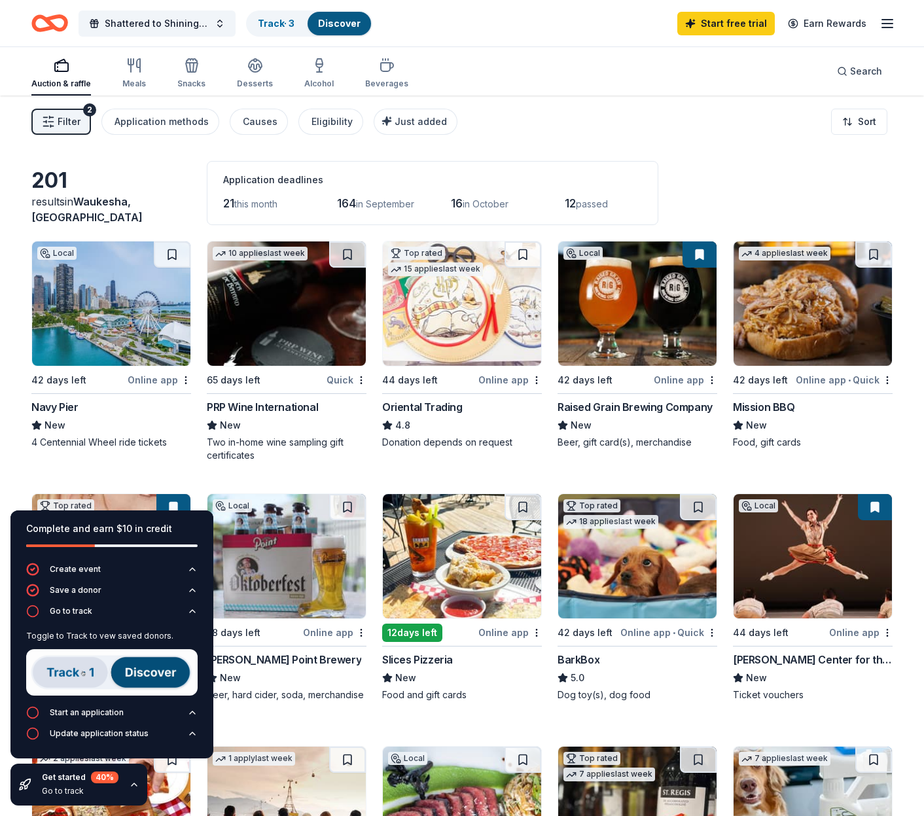
scroll to position [0, 0]
click at [346, 257] on button at bounding box center [347, 254] width 37 height 26
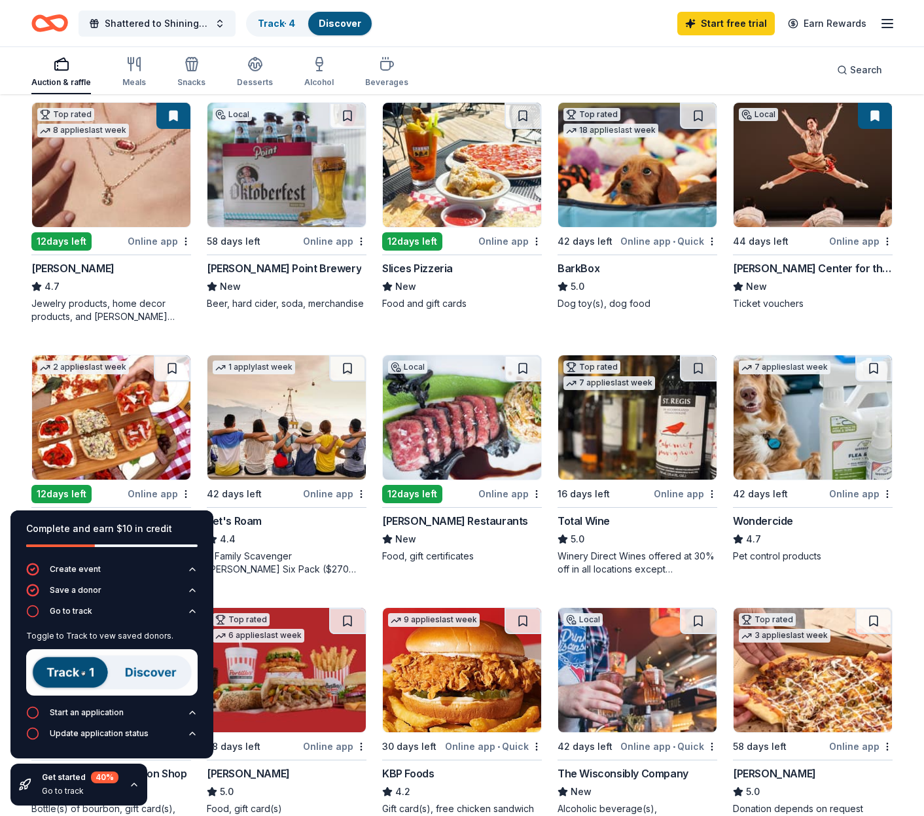
scroll to position [393, 0]
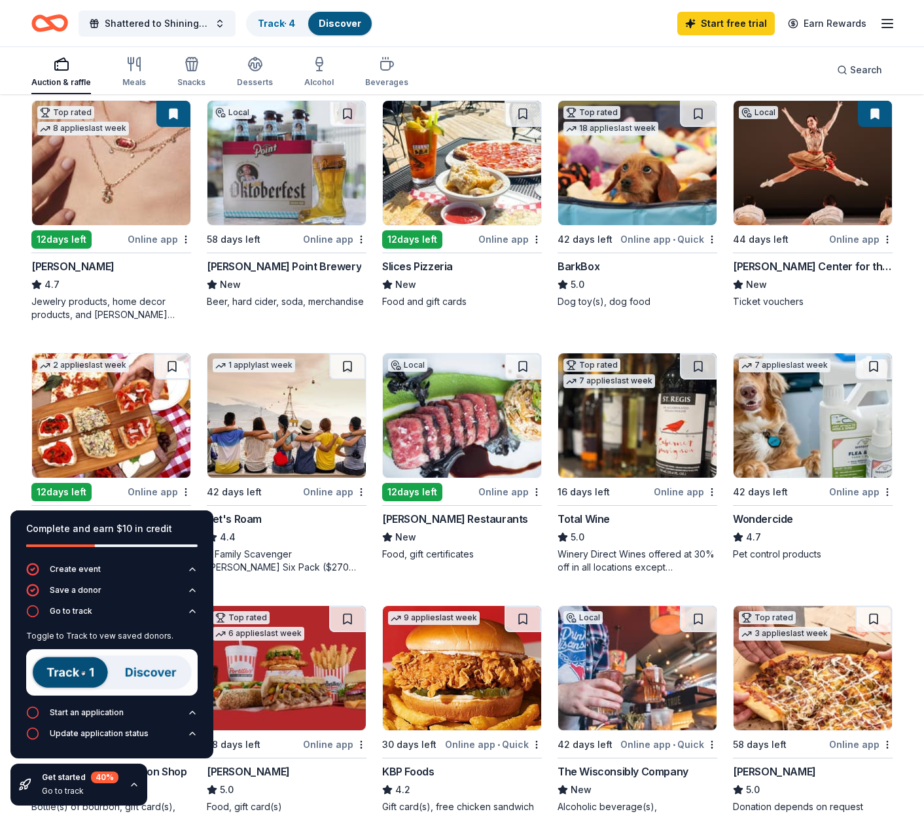
click at [63, 672] on img at bounding box center [111, 672] width 171 height 46
click at [282, 23] on link "Track · 4" at bounding box center [276, 23] width 37 height 11
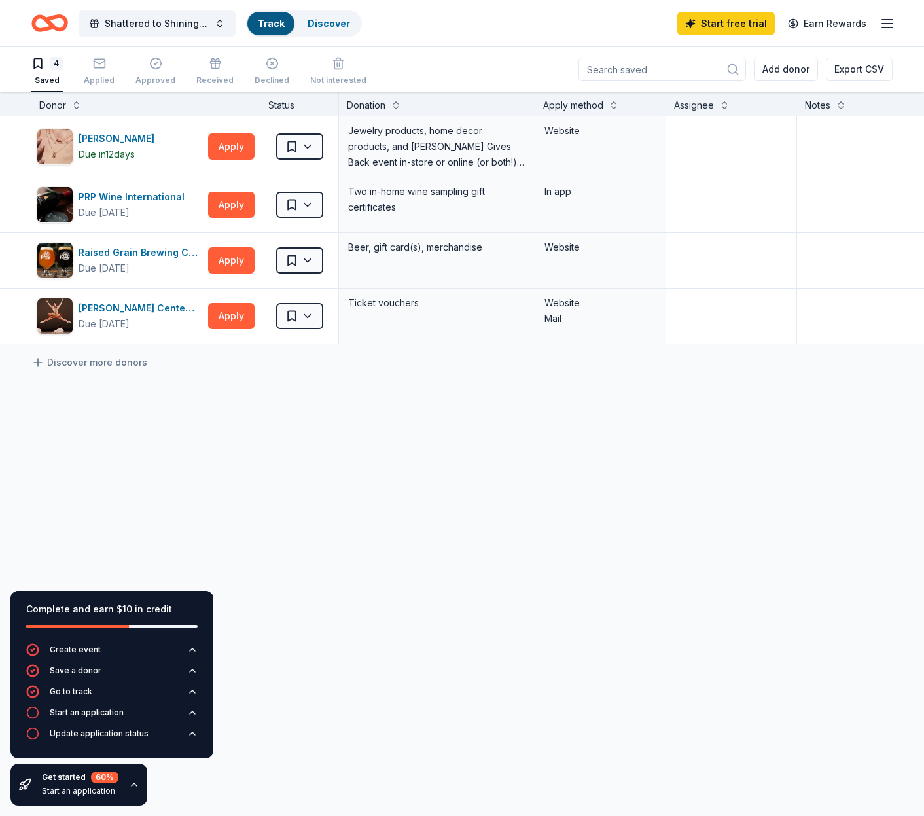
scroll to position [1, 0]
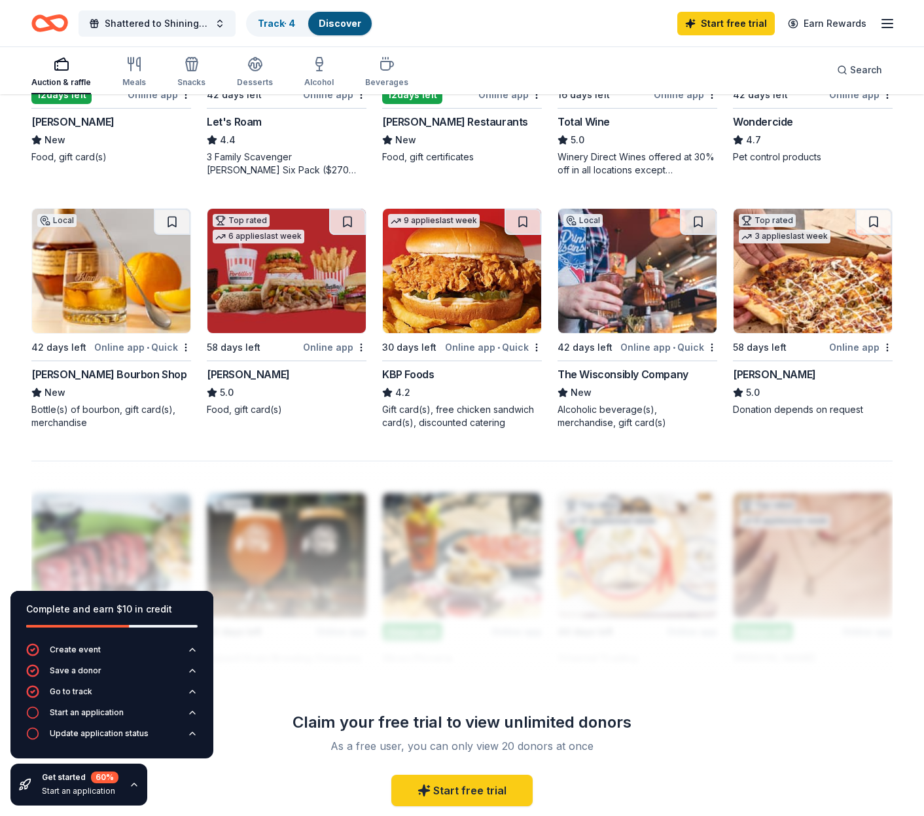
scroll to position [791, 0]
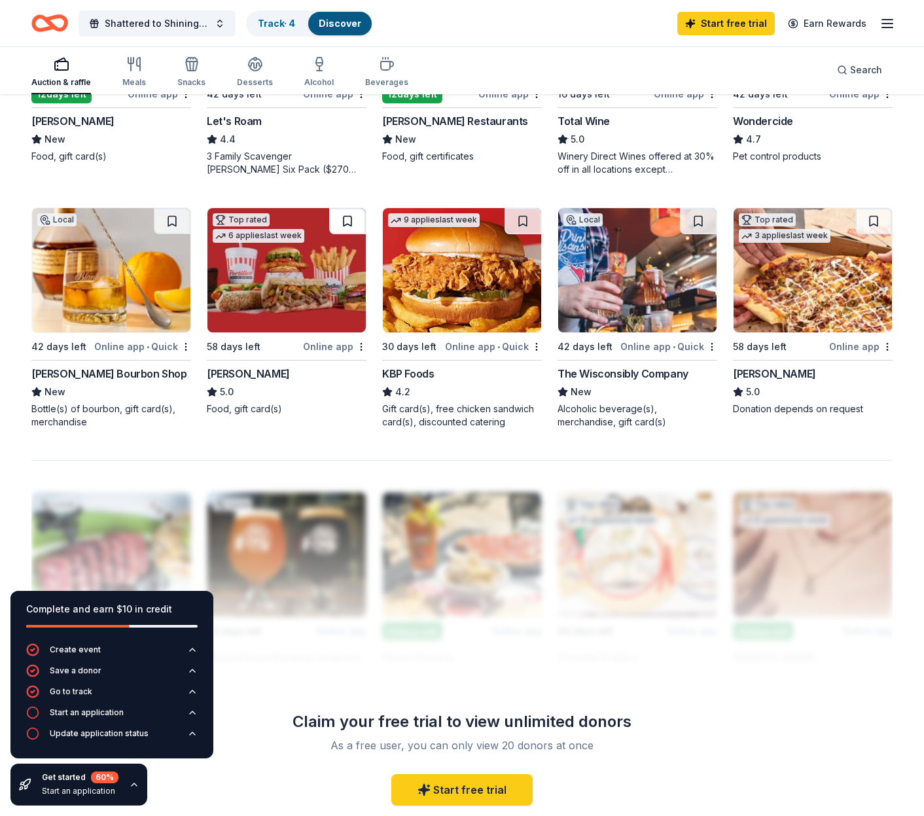
click at [351, 219] on button at bounding box center [347, 221] width 37 height 26
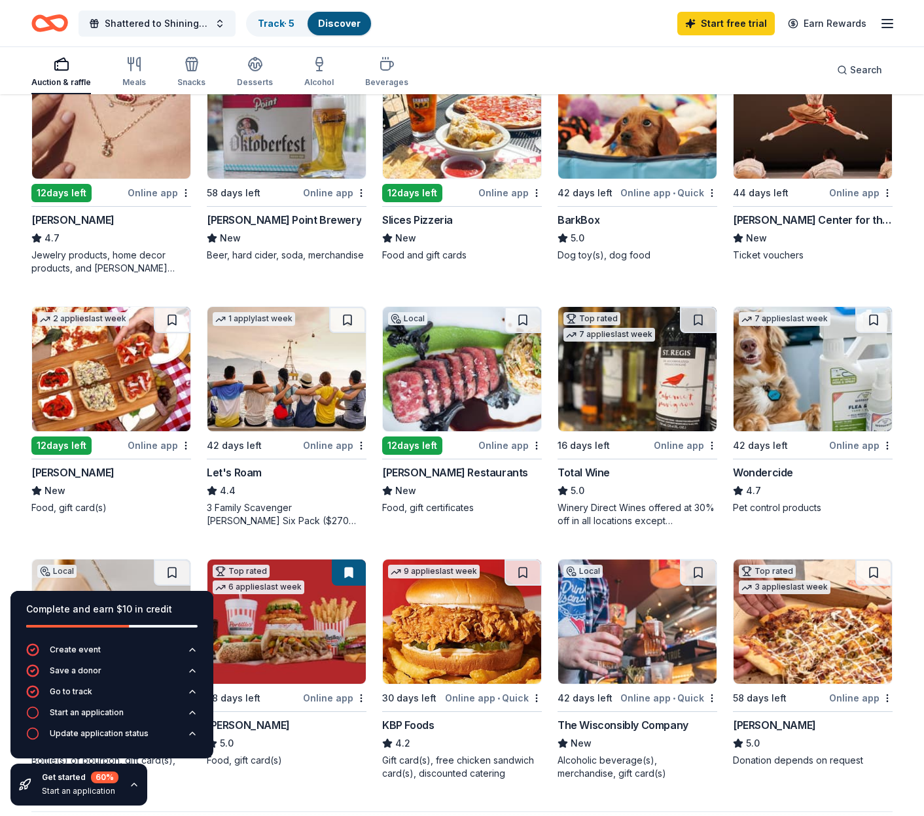
scroll to position [364, 0]
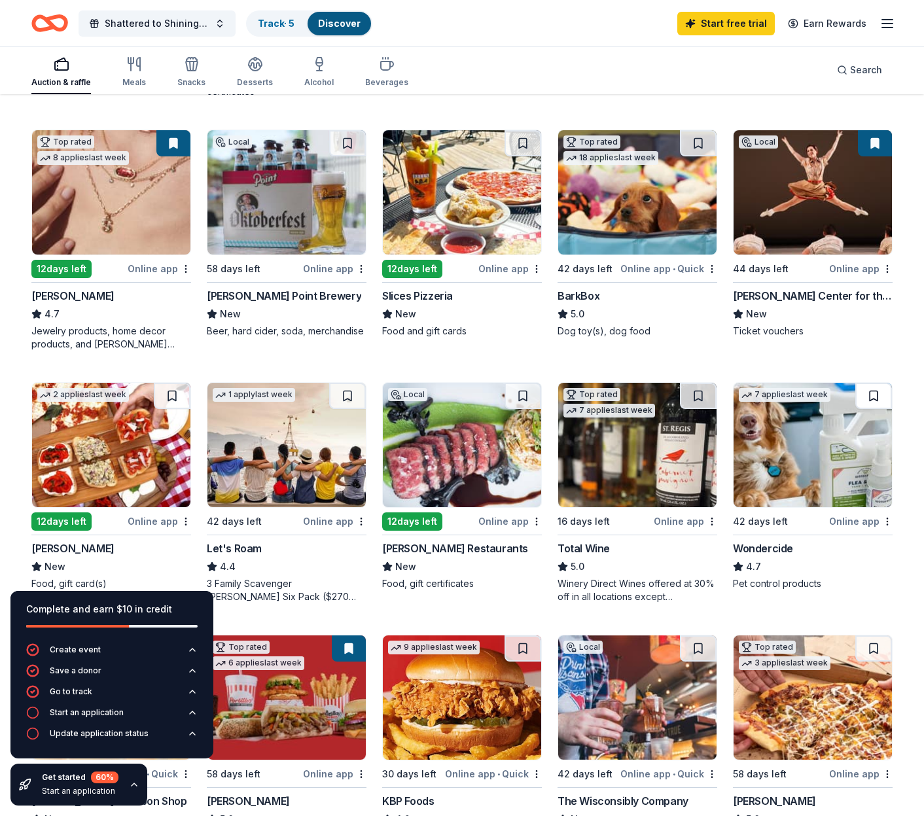
click at [875, 396] on button at bounding box center [873, 396] width 37 height 26
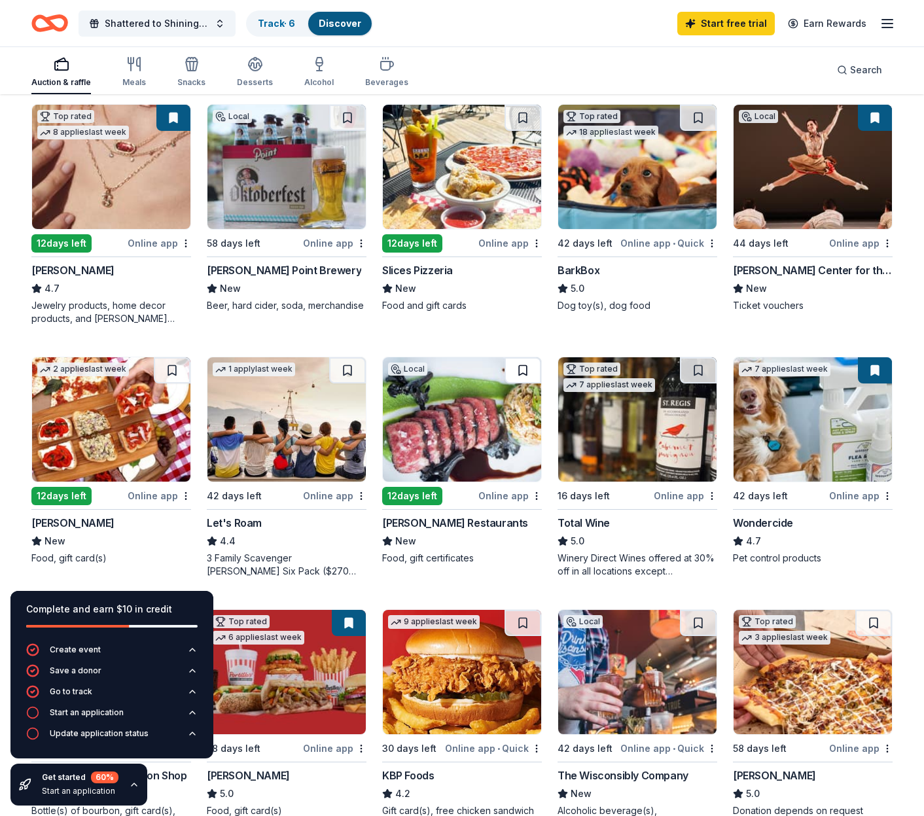
click at [520, 365] on button at bounding box center [523, 370] width 37 height 26
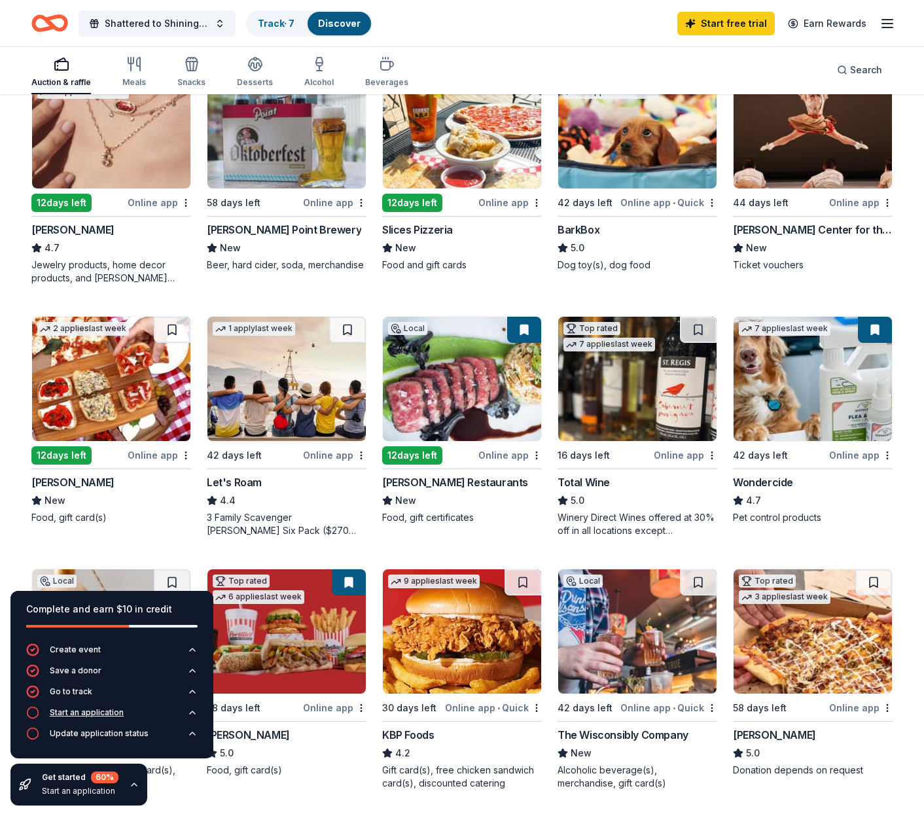
click at [83, 711] on div "Start an application" at bounding box center [87, 712] width 74 height 10
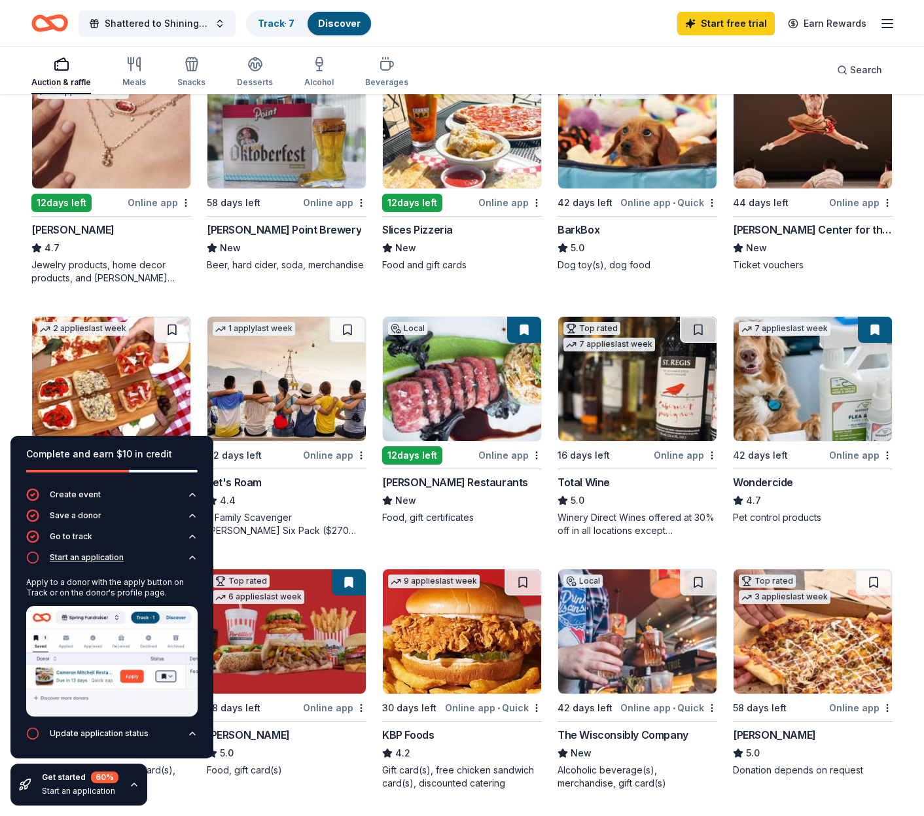
click at [83, 711] on img at bounding box center [111, 661] width 171 height 111
click at [35, 735] on icon "button" at bounding box center [32, 733] width 13 height 13
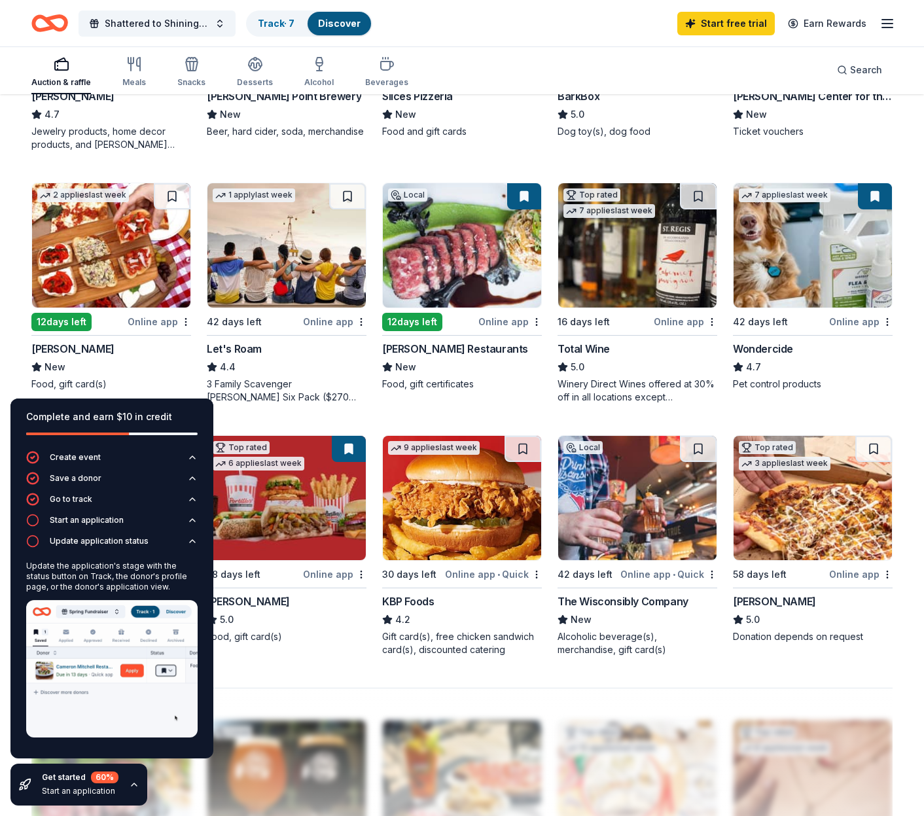
scroll to position [567, 0]
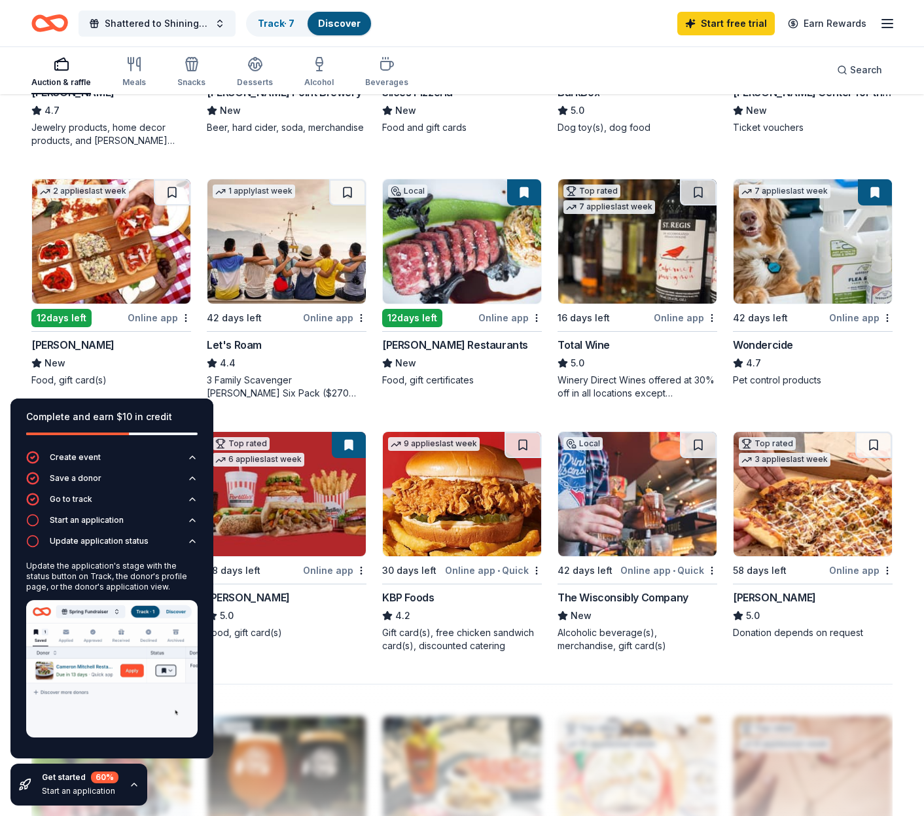
click at [344, 31] on div "Discover" at bounding box center [339, 24] width 63 height 24
click at [281, 21] on link "Track · 7" at bounding box center [276, 23] width 37 height 11
click at [275, 26] on link "Track · 7" at bounding box center [276, 23] width 37 height 11
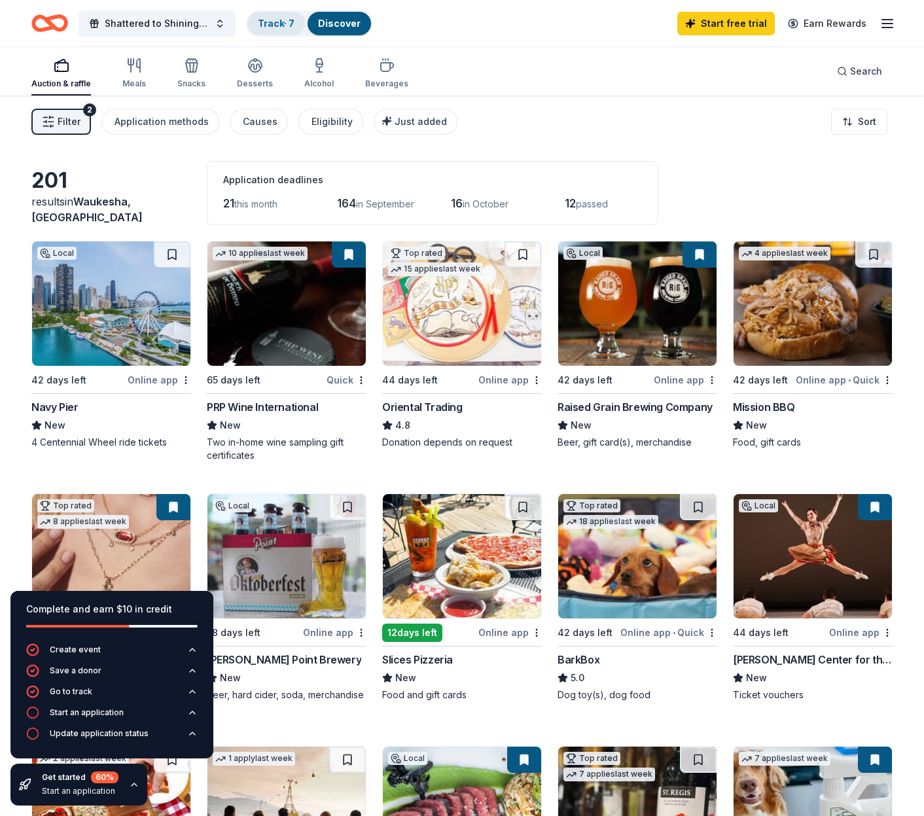
click at [279, 14] on div "Track · 7" at bounding box center [276, 24] width 58 height 24
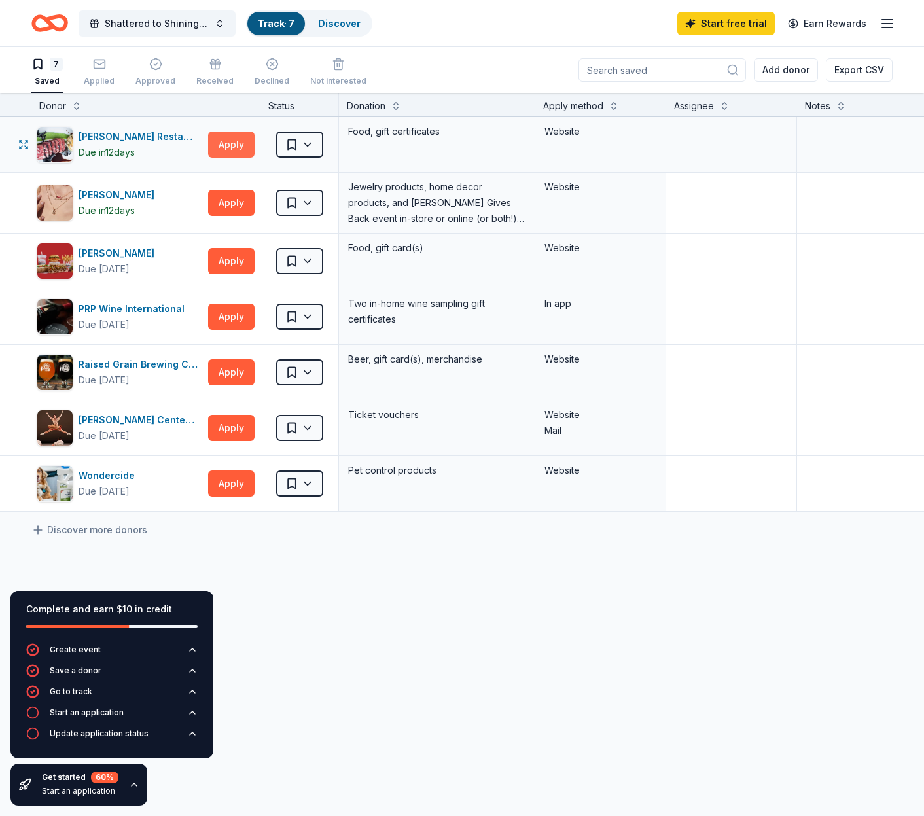
click at [241, 152] on button "Apply" at bounding box center [231, 145] width 46 height 26
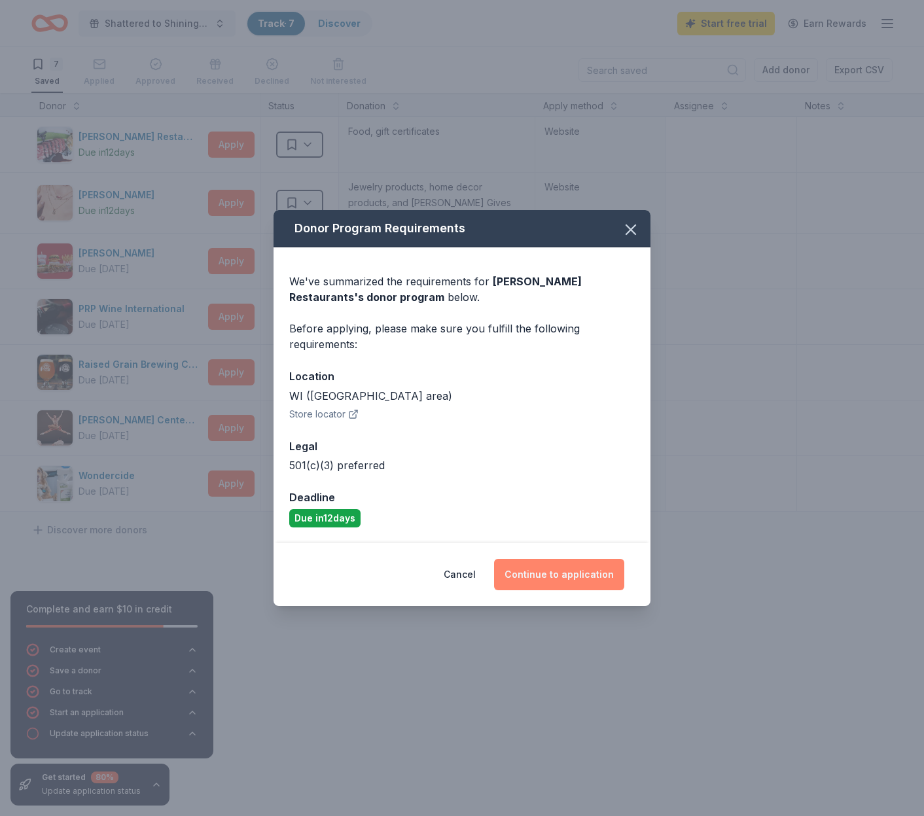
click at [546, 576] on button "Continue to application" at bounding box center [559, 574] width 130 height 31
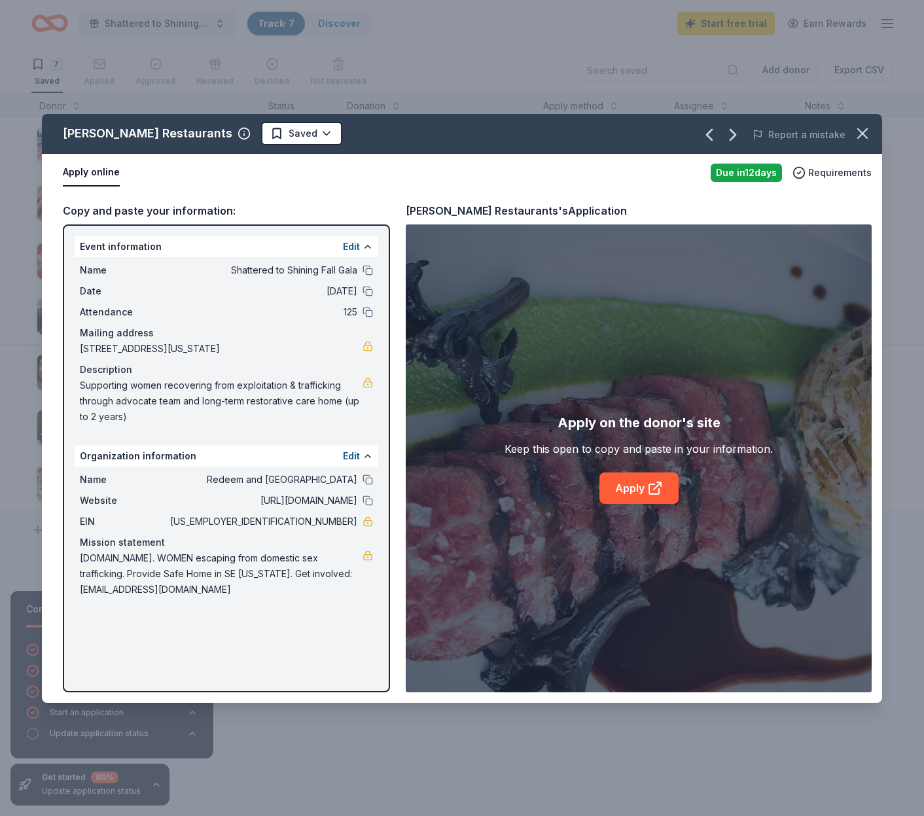
drag, startPoint x: 146, startPoint y: 136, endPoint x: 325, endPoint y: 194, distance: 188.3
click at [325, 194] on div "Bartolotta Restaurants Saved Report a mistake Apply online Due in 12 days Requi…" at bounding box center [462, 408] width 840 height 589
click at [645, 490] on link "Apply" at bounding box center [638, 487] width 79 height 31
click at [859, 132] on icon "button" at bounding box center [862, 133] width 18 height 18
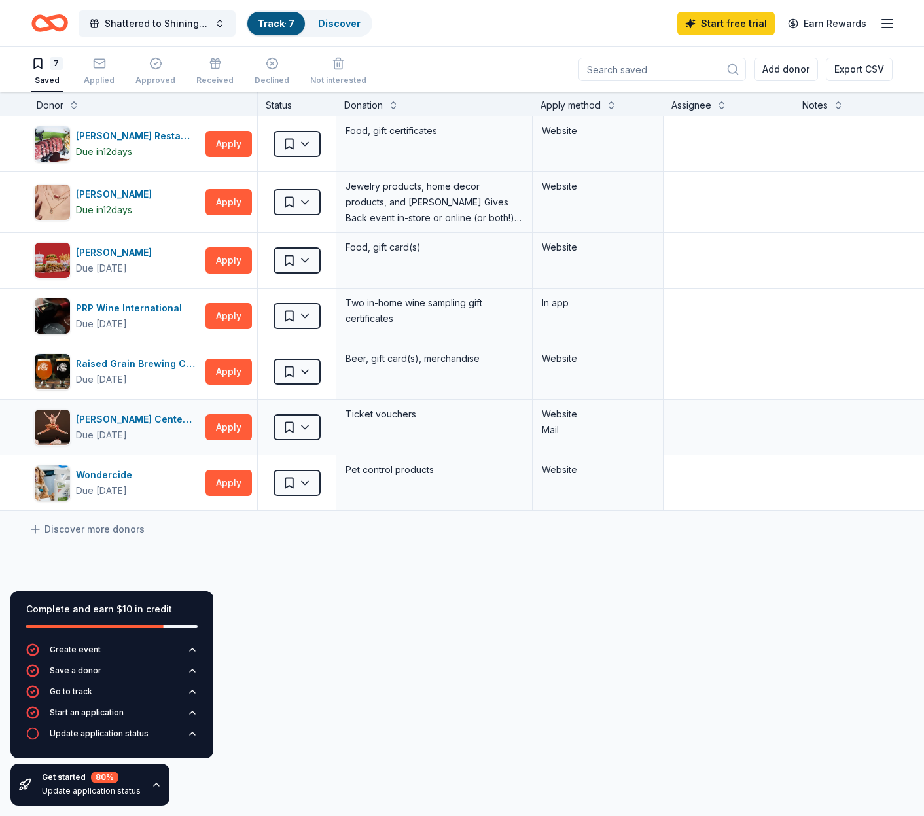
scroll to position [1, 0]
click at [223, 267] on button "Apply" at bounding box center [228, 260] width 46 height 26
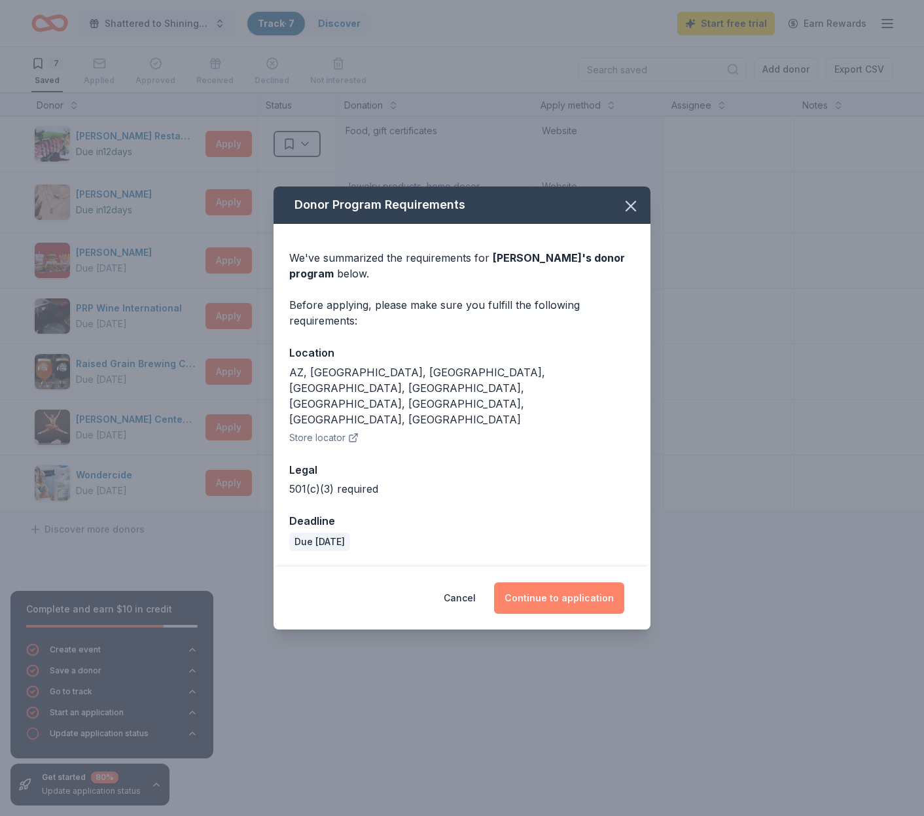
click at [556, 588] on button "Continue to application" at bounding box center [559, 597] width 130 height 31
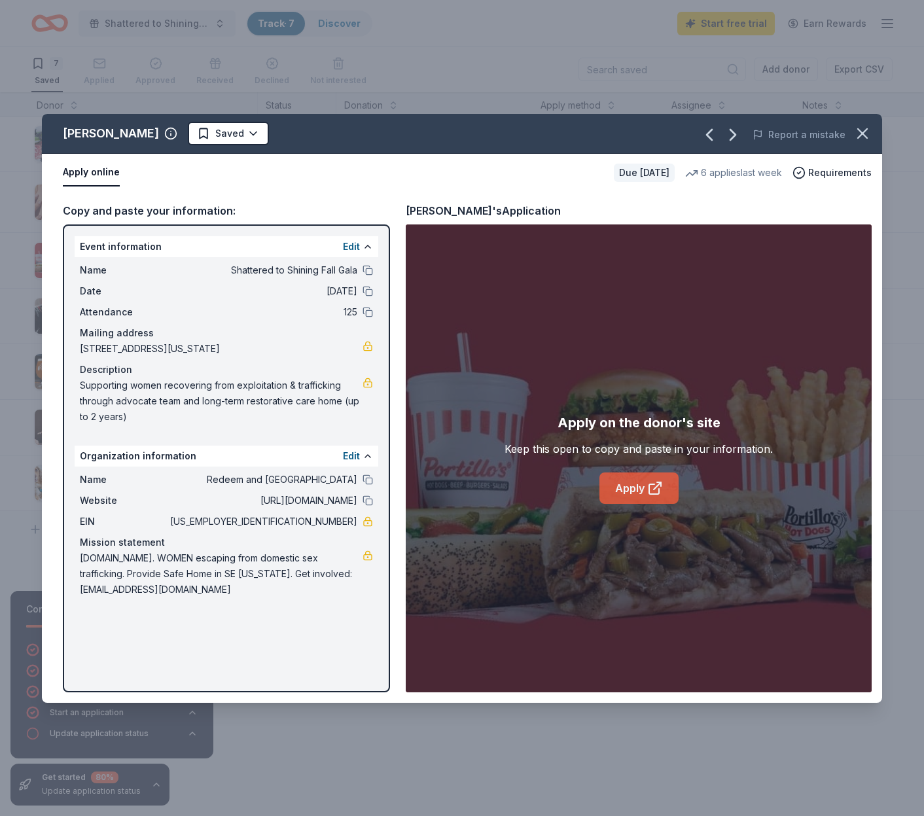
click at [656, 492] on icon at bounding box center [655, 488] width 16 height 16
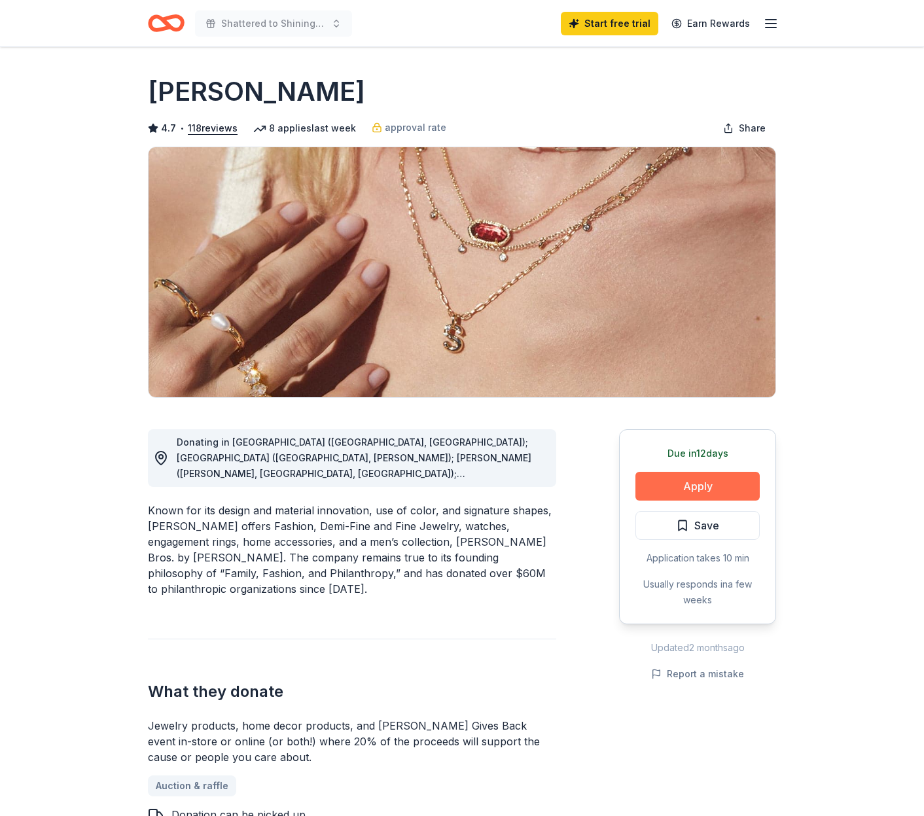
click at [684, 488] on button "Apply" at bounding box center [697, 486] width 124 height 29
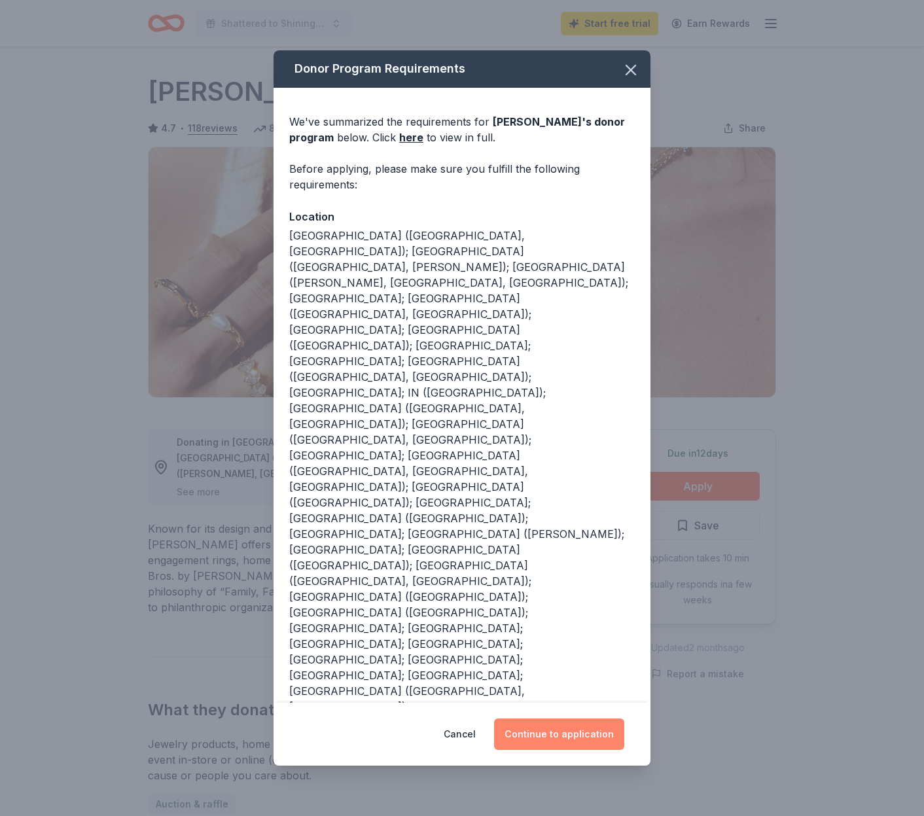
click at [586, 719] on button "Continue to application" at bounding box center [559, 734] width 130 height 31
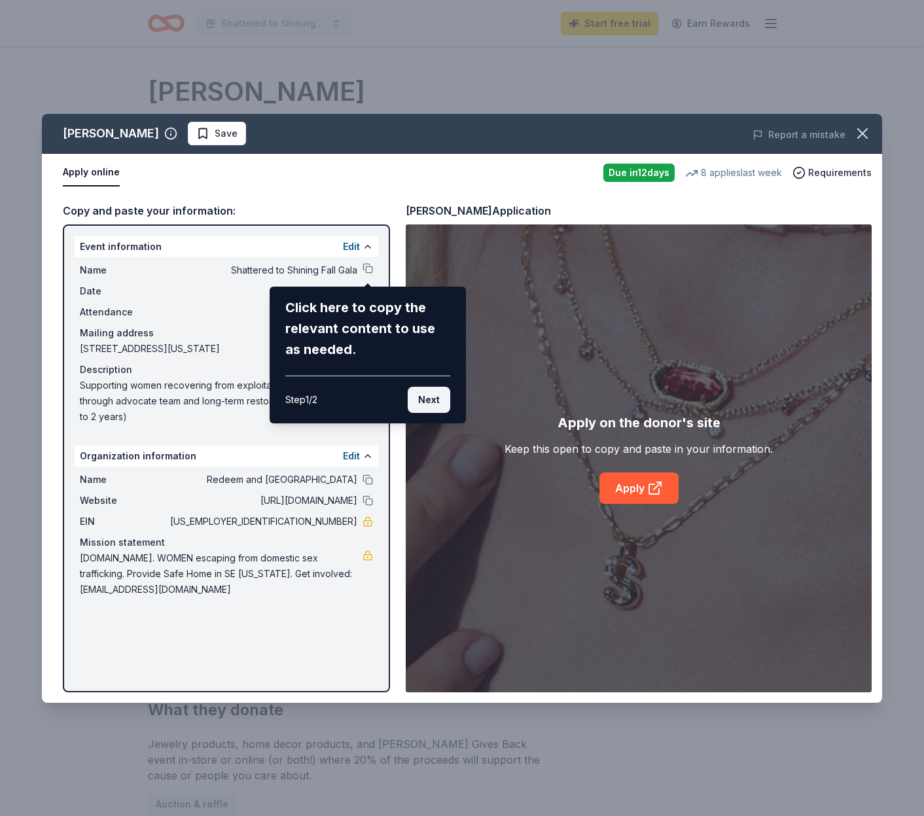
click at [436, 399] on button "Next" at bounding box center [429, 400] width 43 height 26
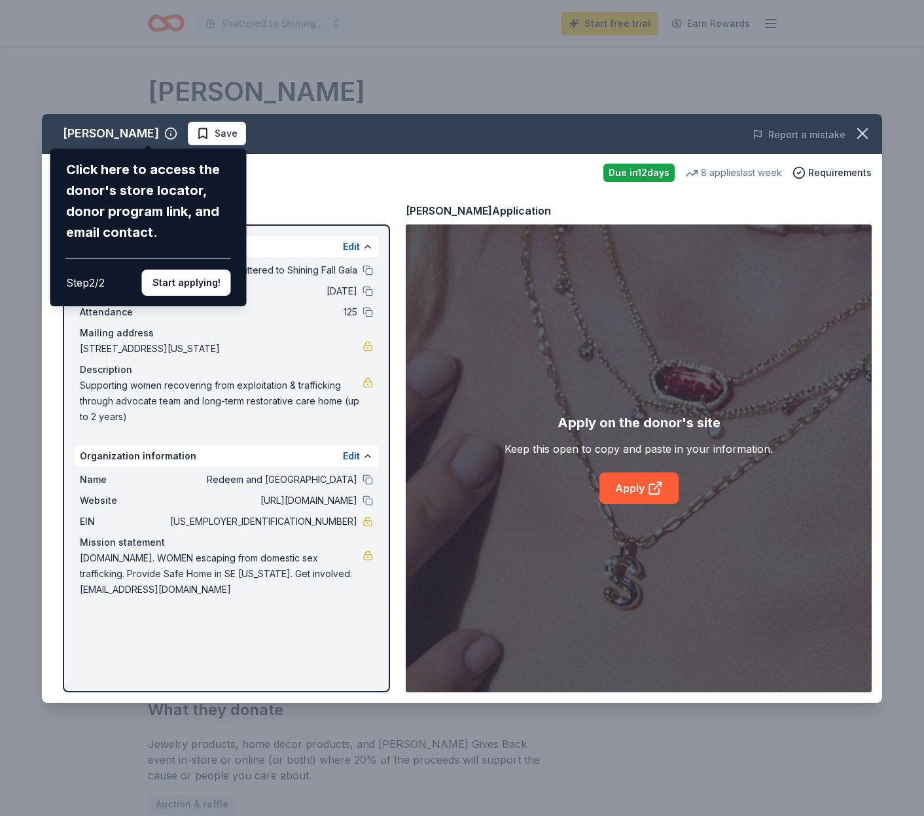
click at [624, 493] on div "Kendra Scott Click here to access the donor's store locator, donor program link…" at bounding box center [462, 408] width 840 height 589
click at [639, 492] on div "Kendra Scott Click here to access the donor's store locator, donor program link…" at bounding box center [462, 408] width 840 height 589
click at [166, 270] on button "Start applying!" at bounding box center [186, 283] width 89 height 26
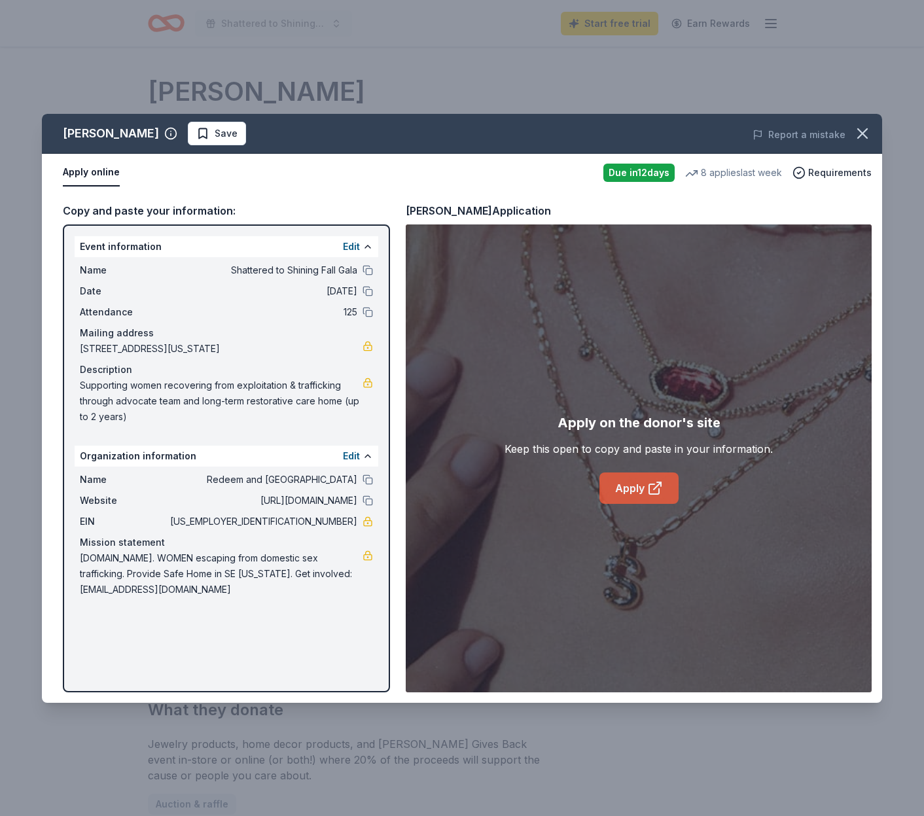
click at [642, 488] on link "Apply" at bounding box center [638, 487] width 79 height 31
click at [867, 129] on icon "button" at bounding box center [862, 133] width 9 height 9
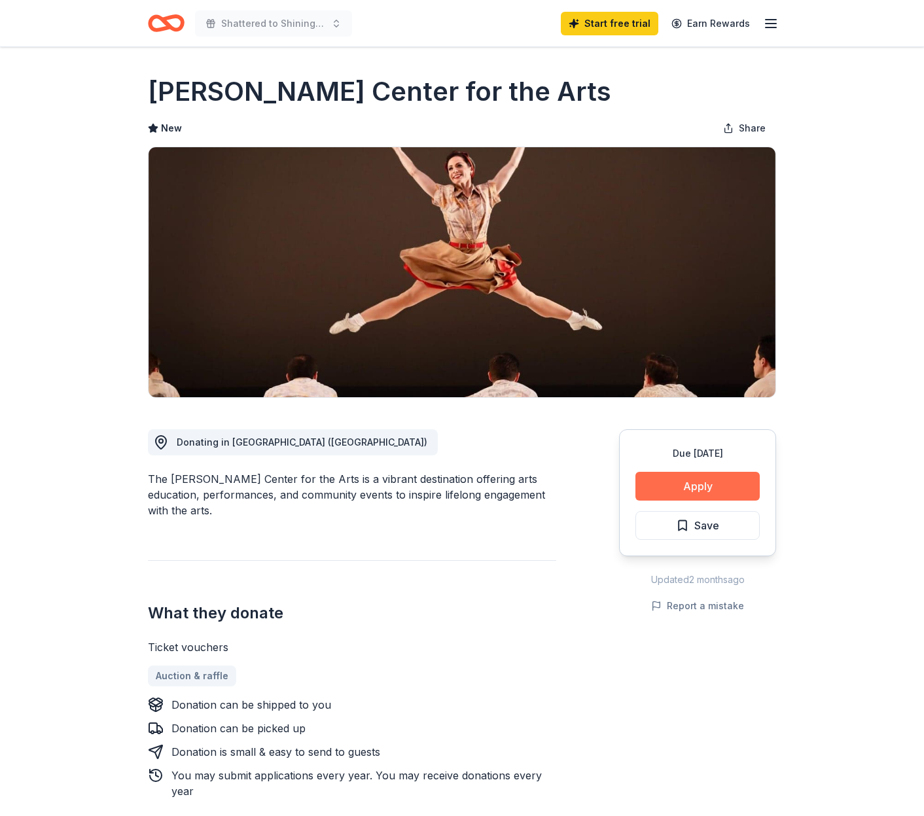
click at [702, 495] on button "Apply" at bounding box center [697, 486] width 124 height 29
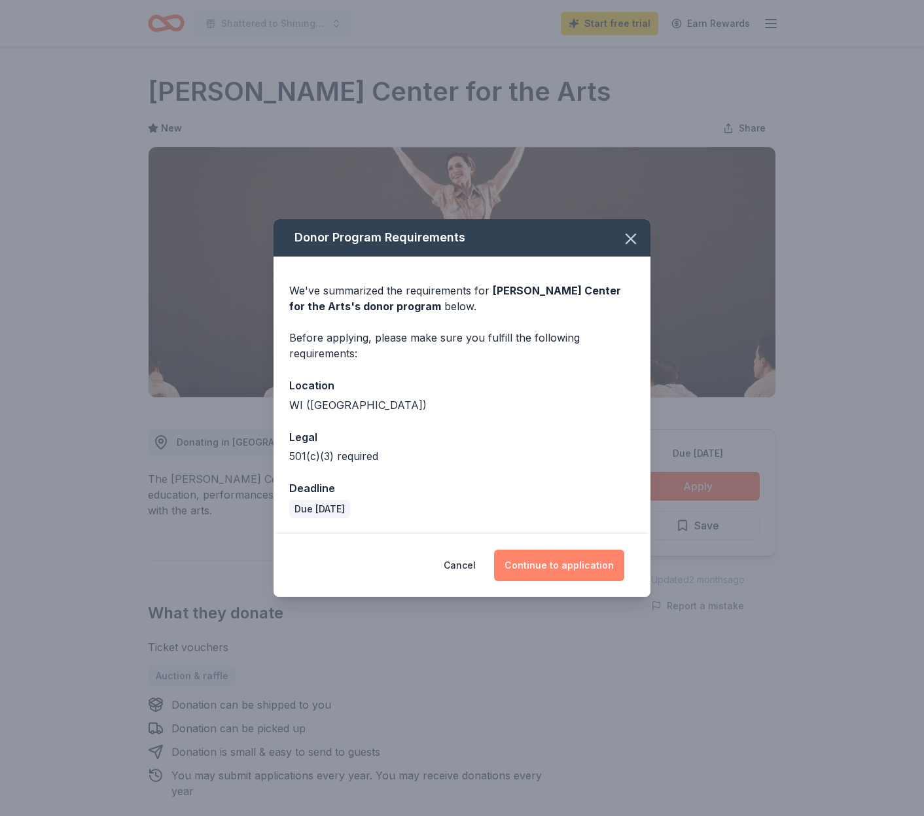
click at [544, 567] on button "Continue to application" at bounding box center [559, 565] width 130 height 31
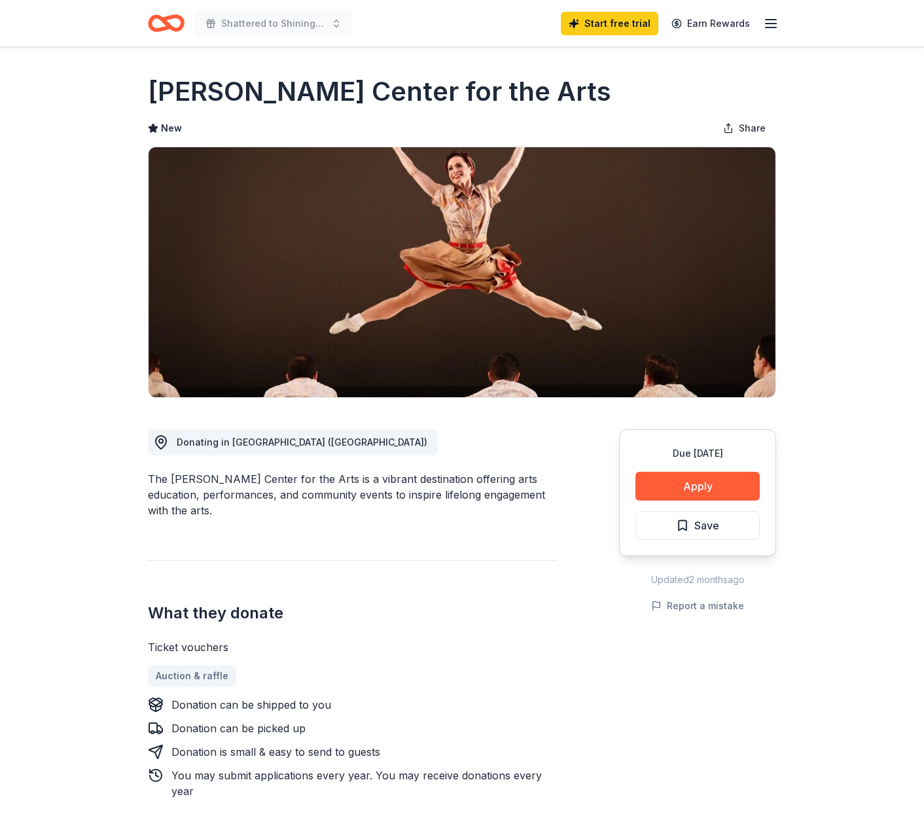
scroll to position [3, 0]
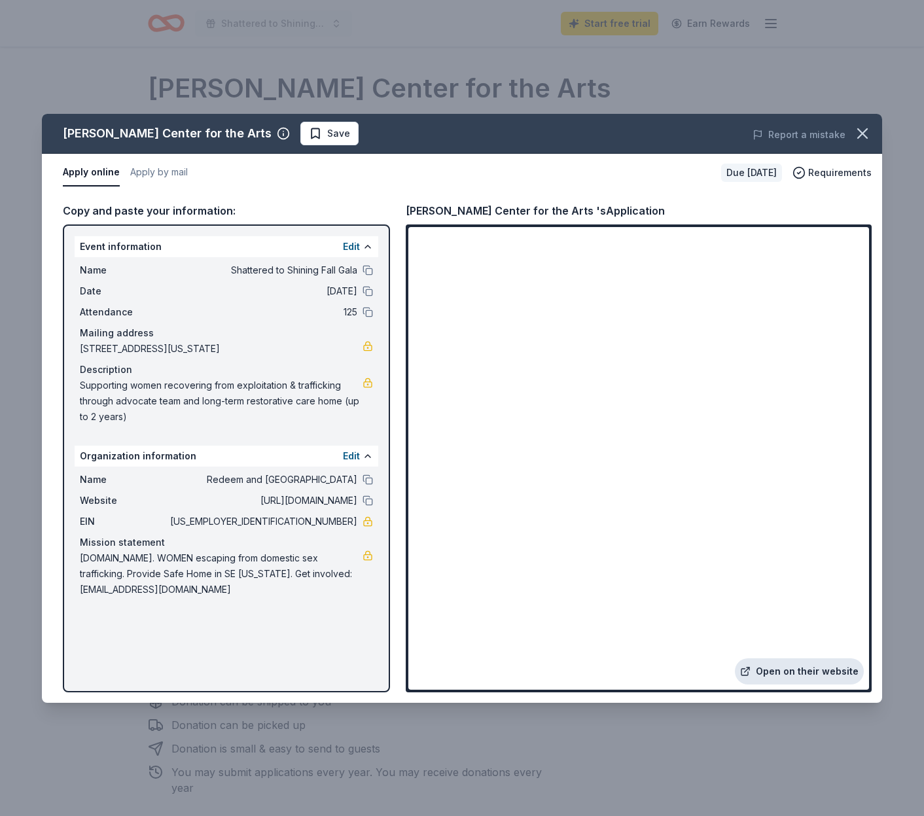
click at [795, 675] on link "Open on their website" at bounding box center [799, 671] width 129 height 26
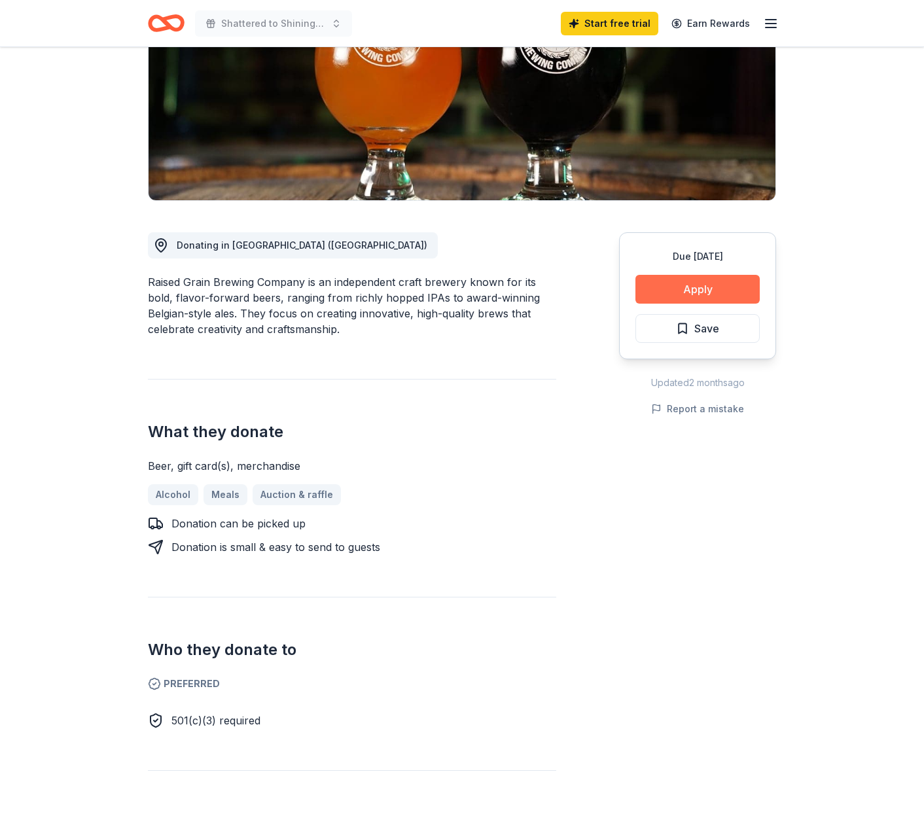
scroll to position [198, 0]
click at [679, 292] on button "Apply" at bounding box center [697, 288] width 124 height 29
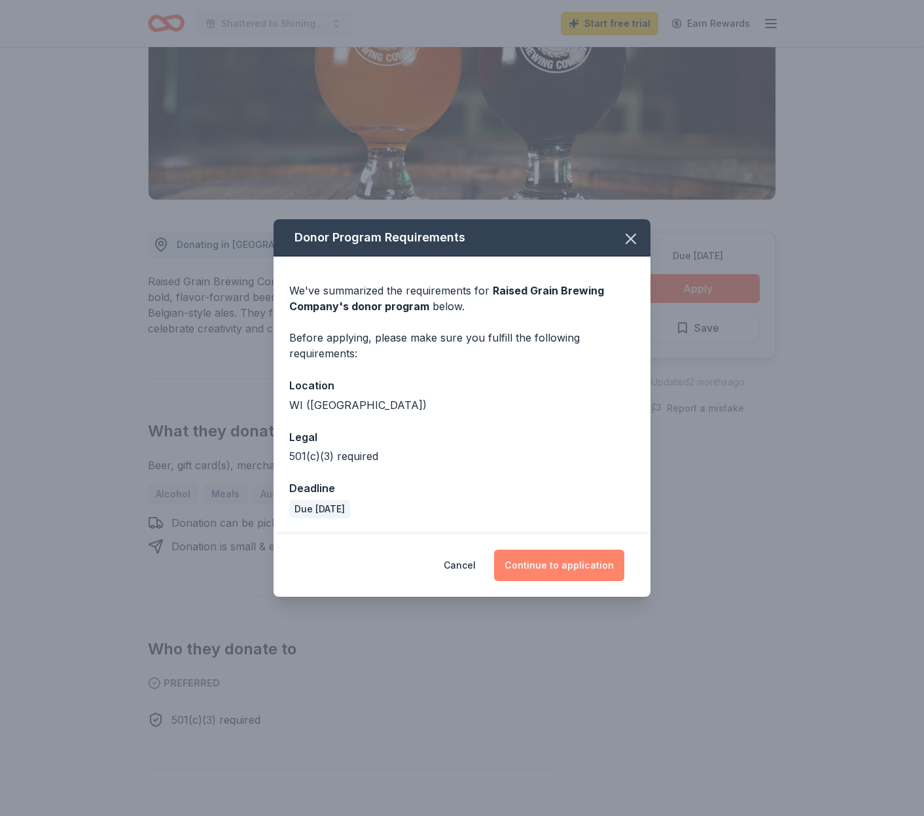
click at [525, 563] on button "Continue to application" at bounding box center [559, 565] width 130 height 31
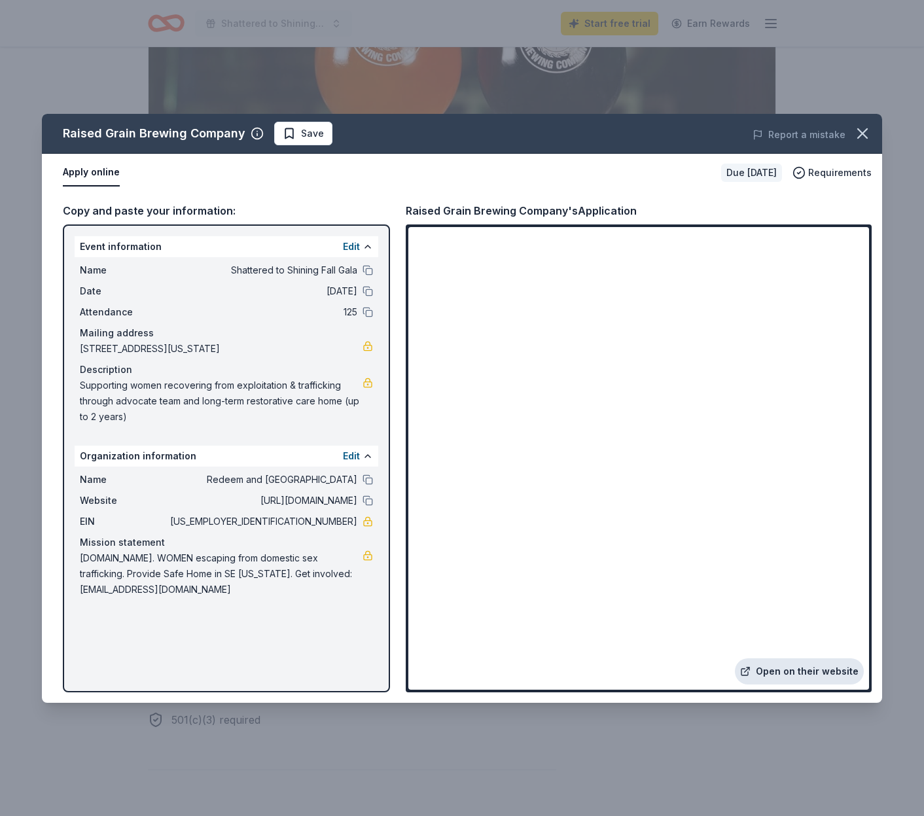
click at [772, 677] on link "Open on their website" at bounding box center [799, 671] width 129 height 26
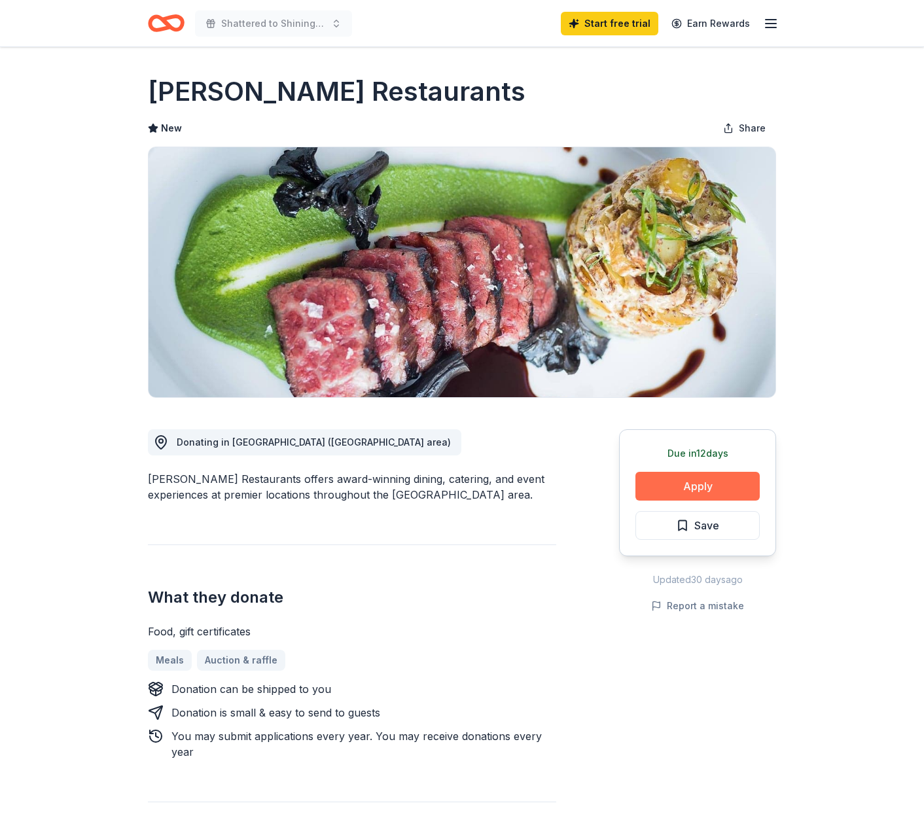
click at [658, 498] on button "Apply" at bounding box center [697, 486] width 124 height 29
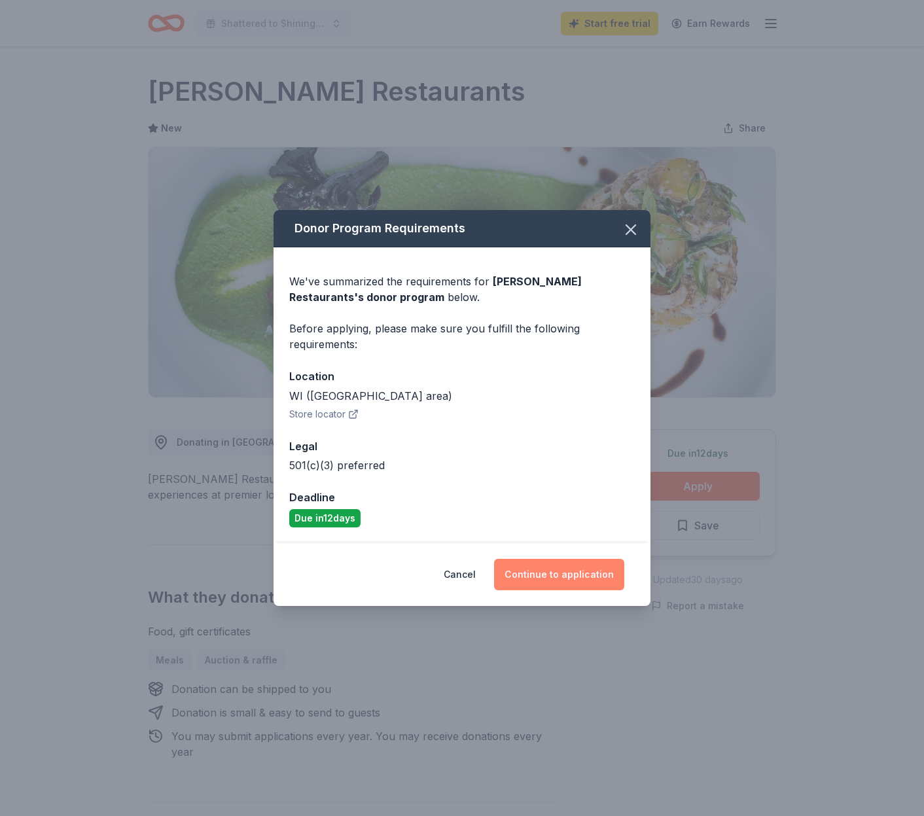
click at [565, 576] on button "Continue to application" at bounding box center [559, 574] width 130 height 31
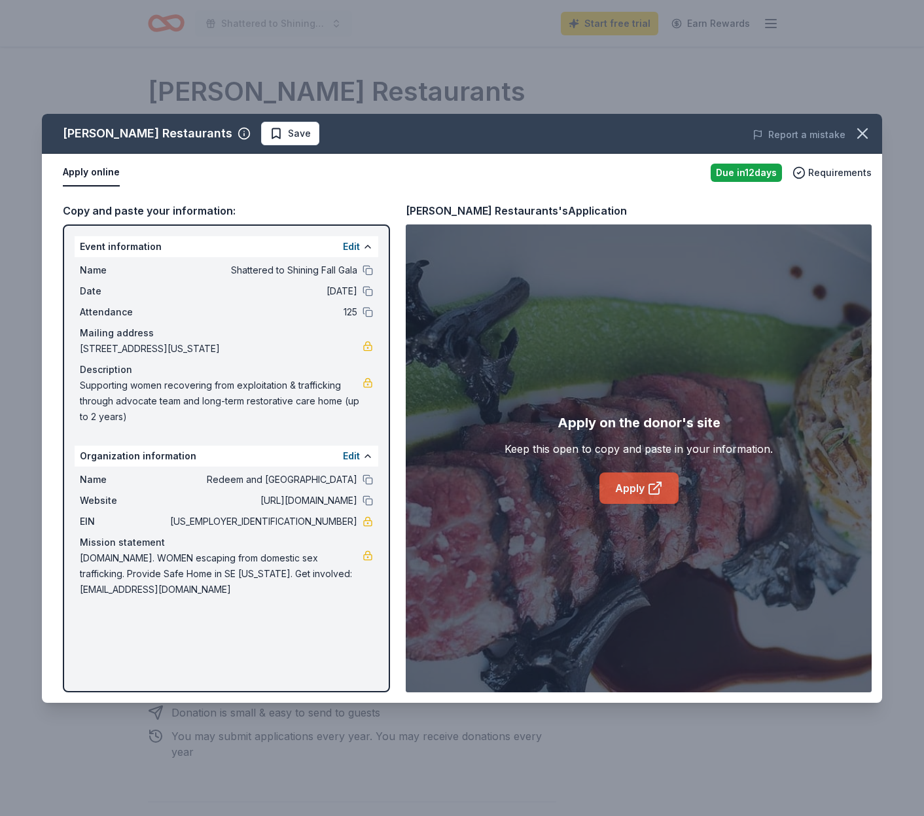
click at [625, 482] on link "Apply" at bounding box center [638, 487] width 79 height 31
